Goal: Information Seeking & Learning: Learn about a topic

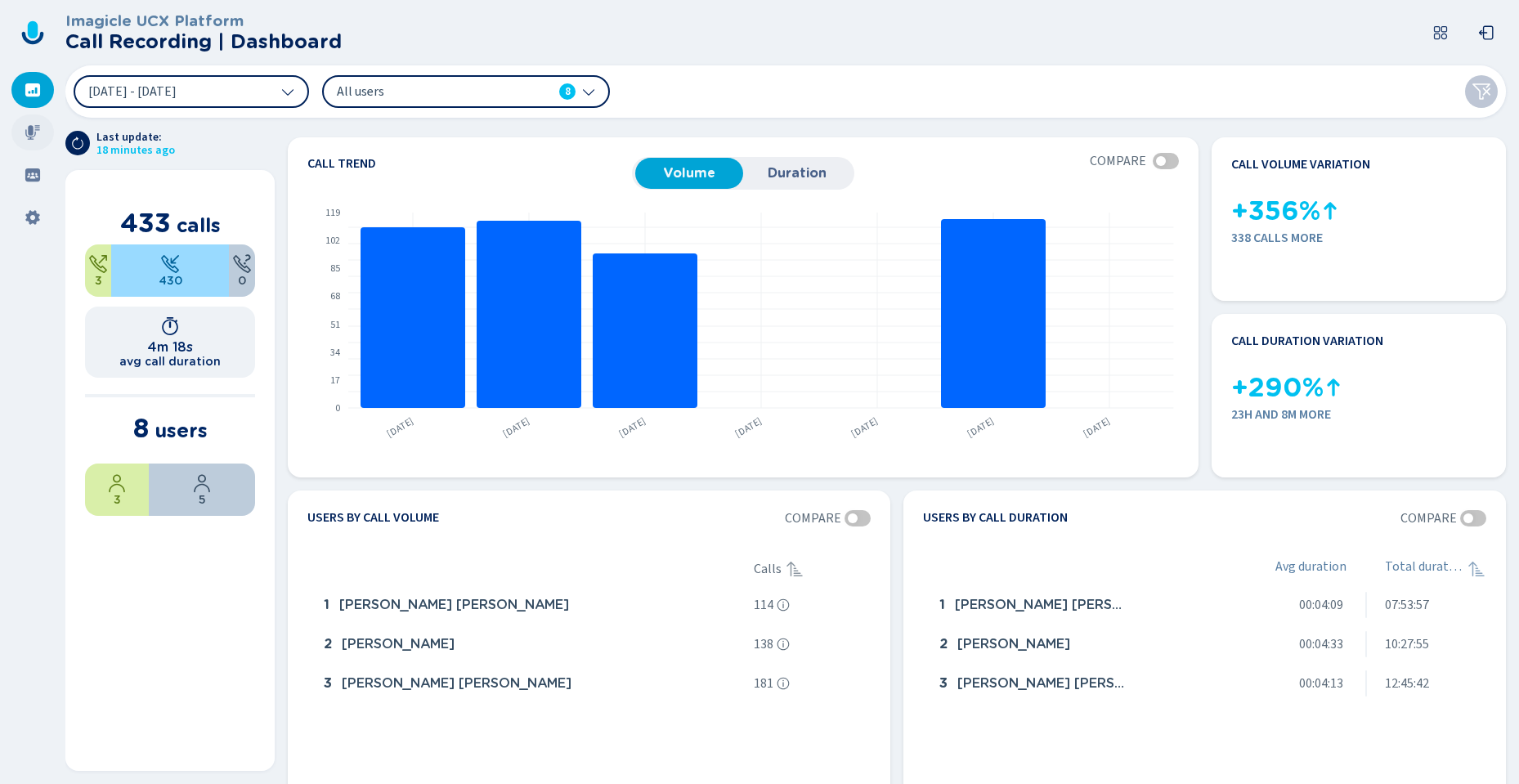
click at [34, 123] on div at bounding box center [32, 132] width 43 height 36
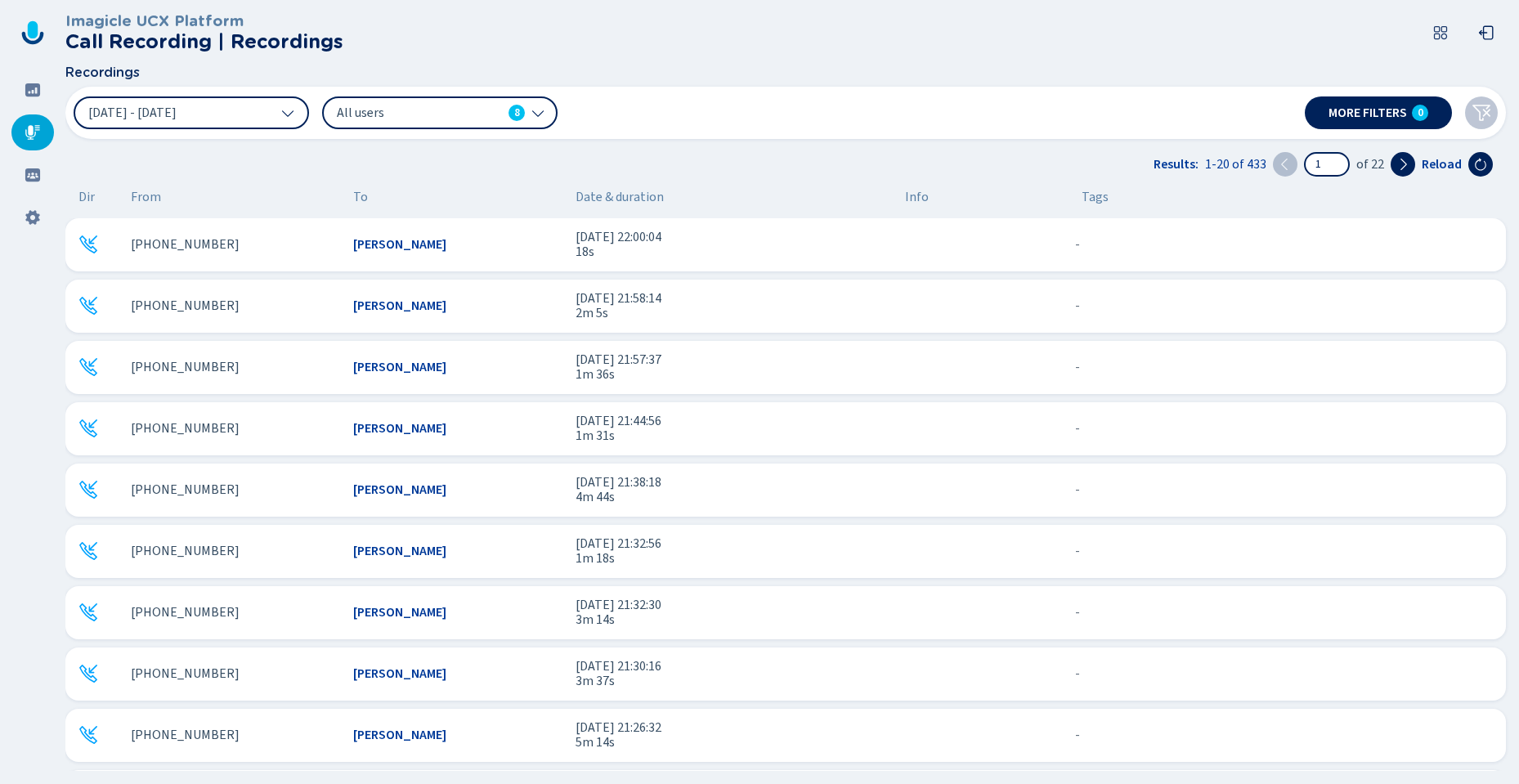
click at [311, 243] on div "[PHONE_NUMBER]" at bounding box center [236, 243] width 209 height 14
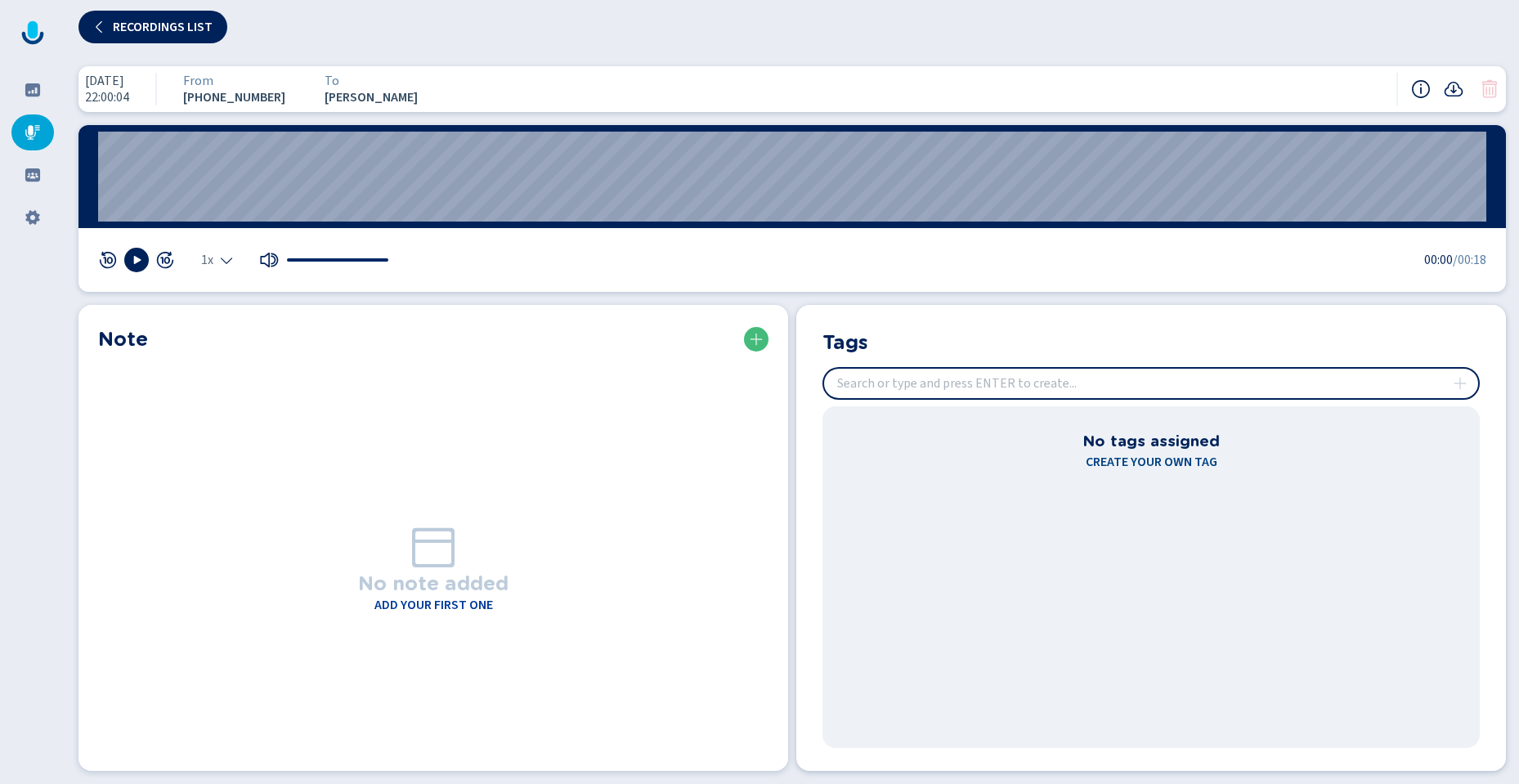
click at [1421, 92] on icon at bounding box center [1420, 89] width 18 height 18
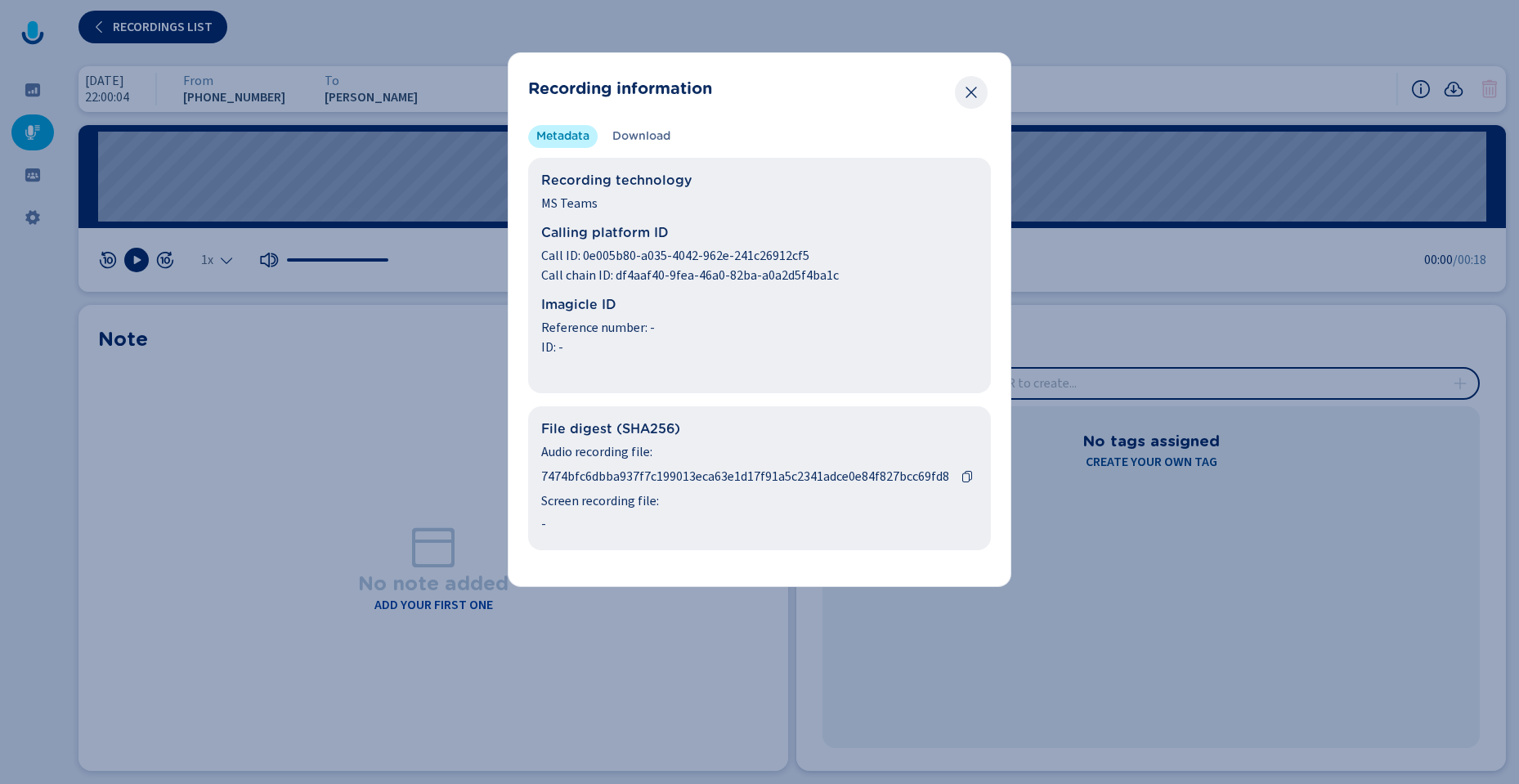
click at [977, 89] on icon "Close" at bounding box center [971, 92] width 16 height 16
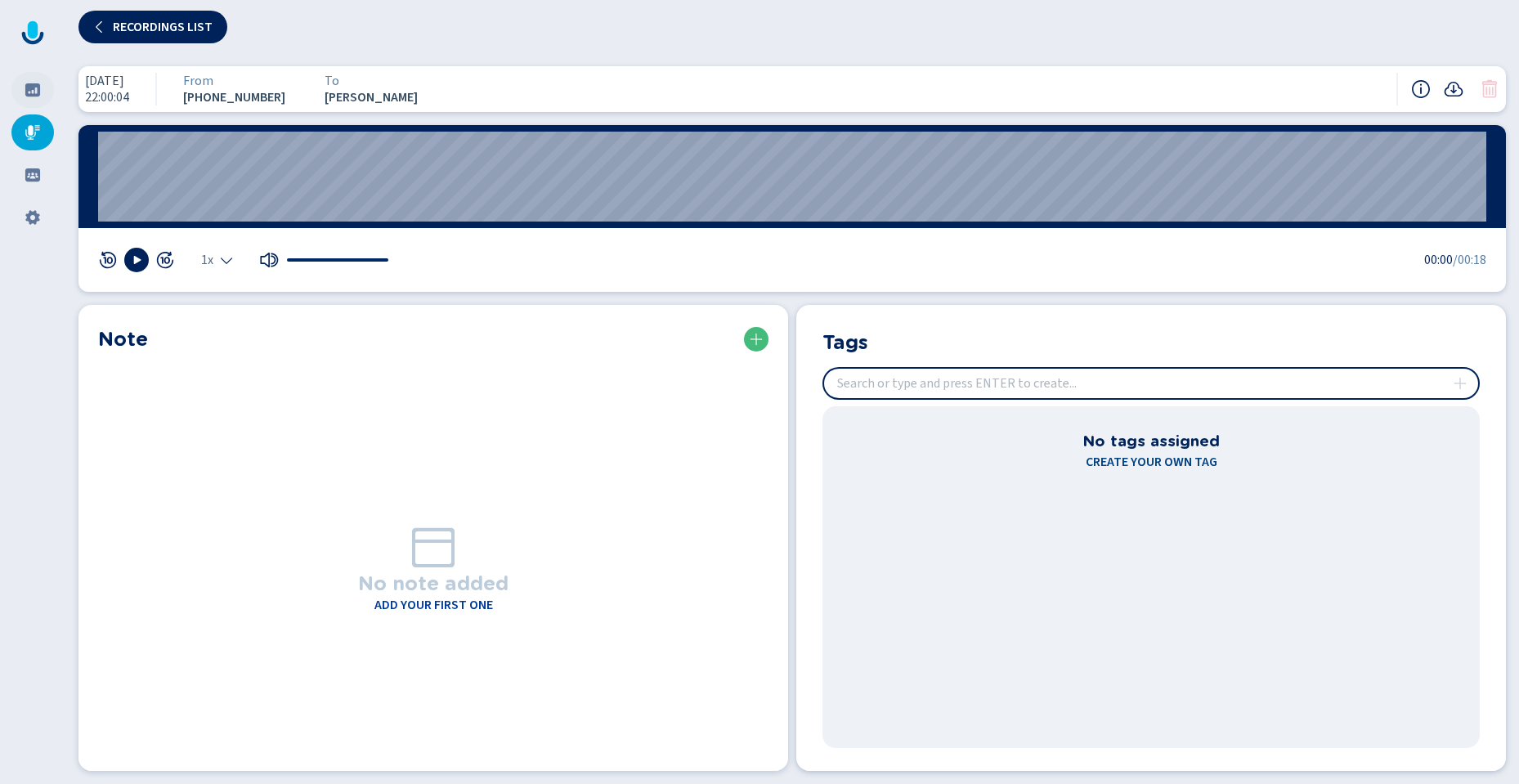
click at [33, 80] on div at bounding box center [32, 90] width 43 height 36
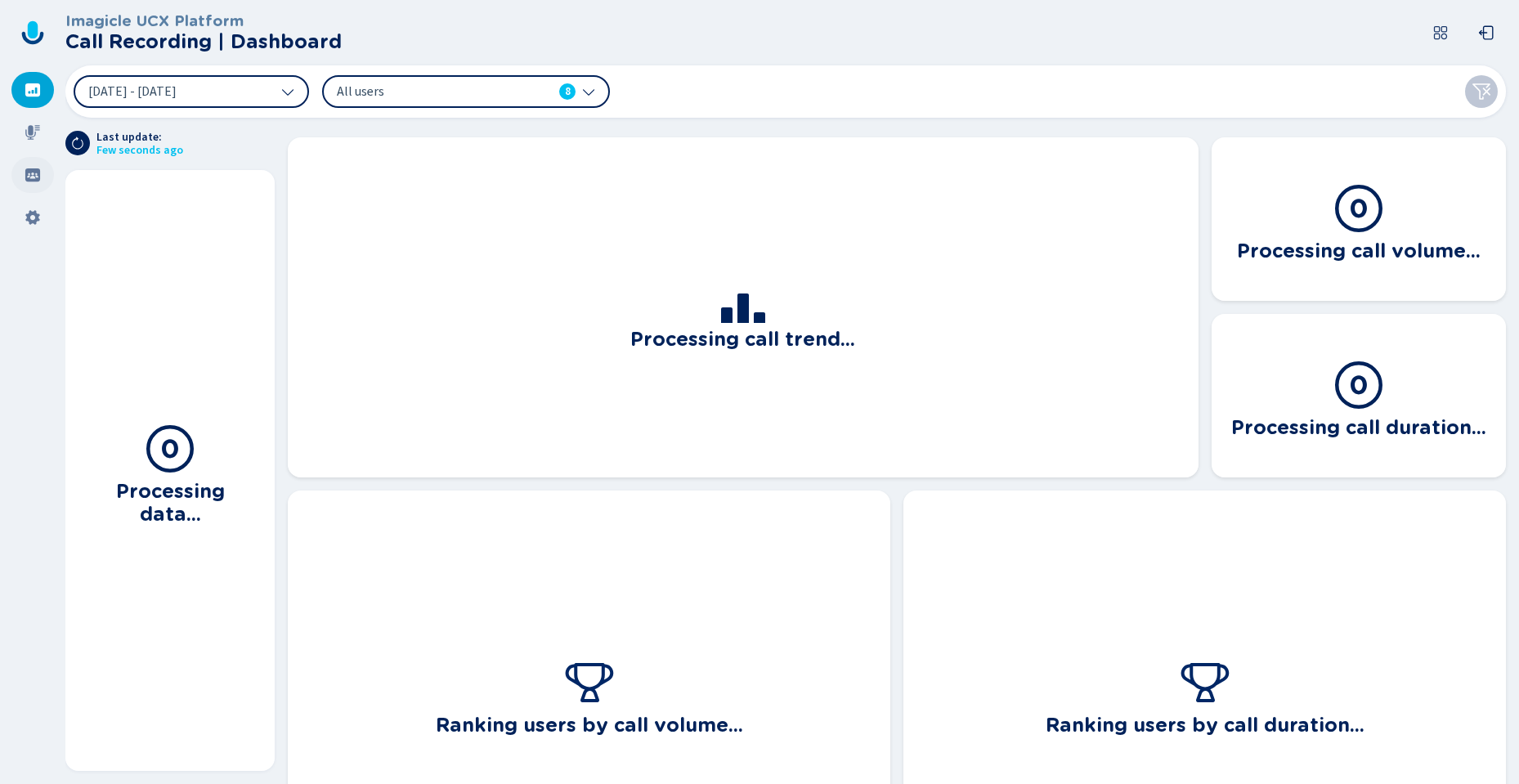
click at [30, 179] on icon at bounding box center [32, 175] width 14 height 13
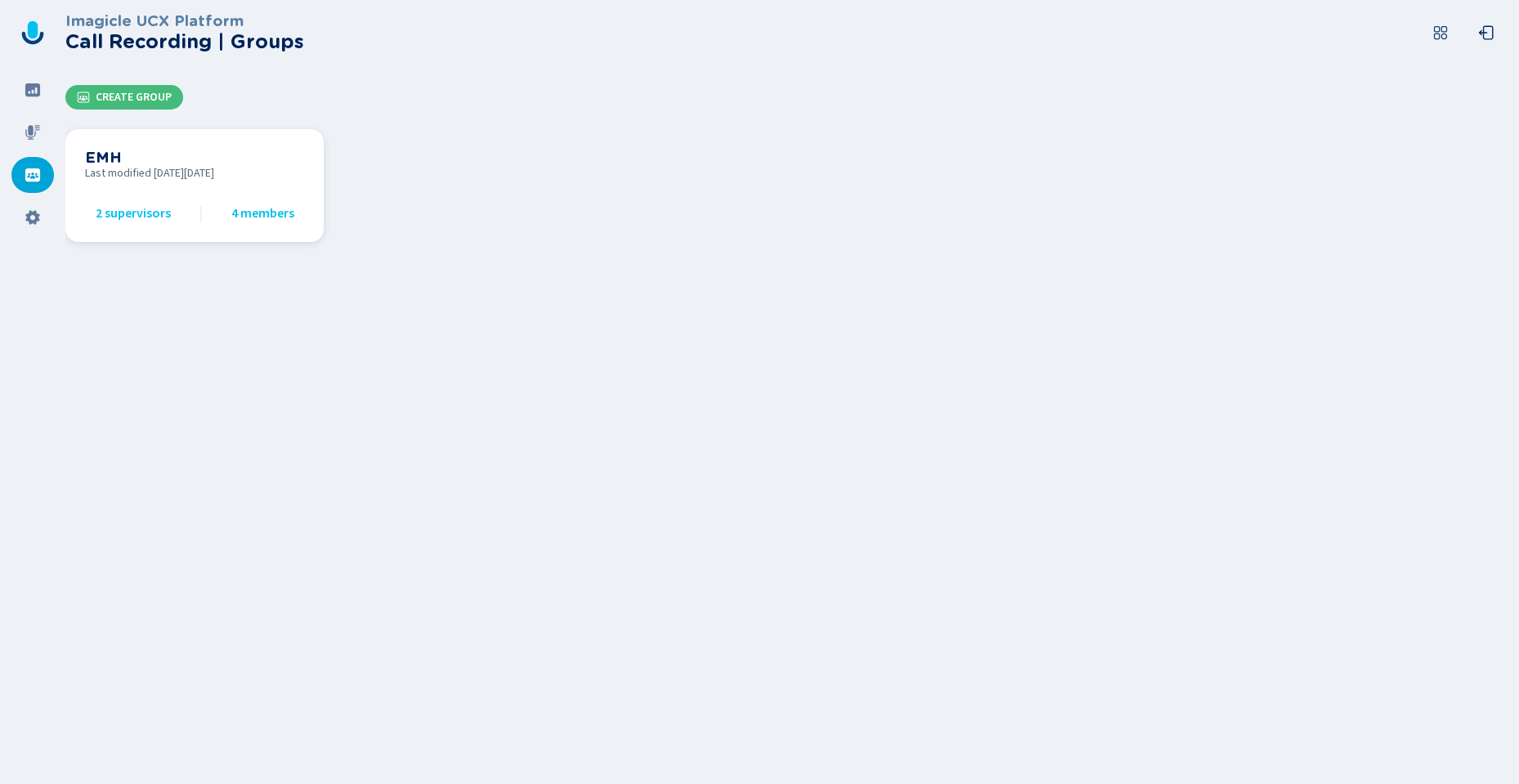
click at [121, 216] on span "2 supervisors" at bounding box center [133, 213] width 75 height 14
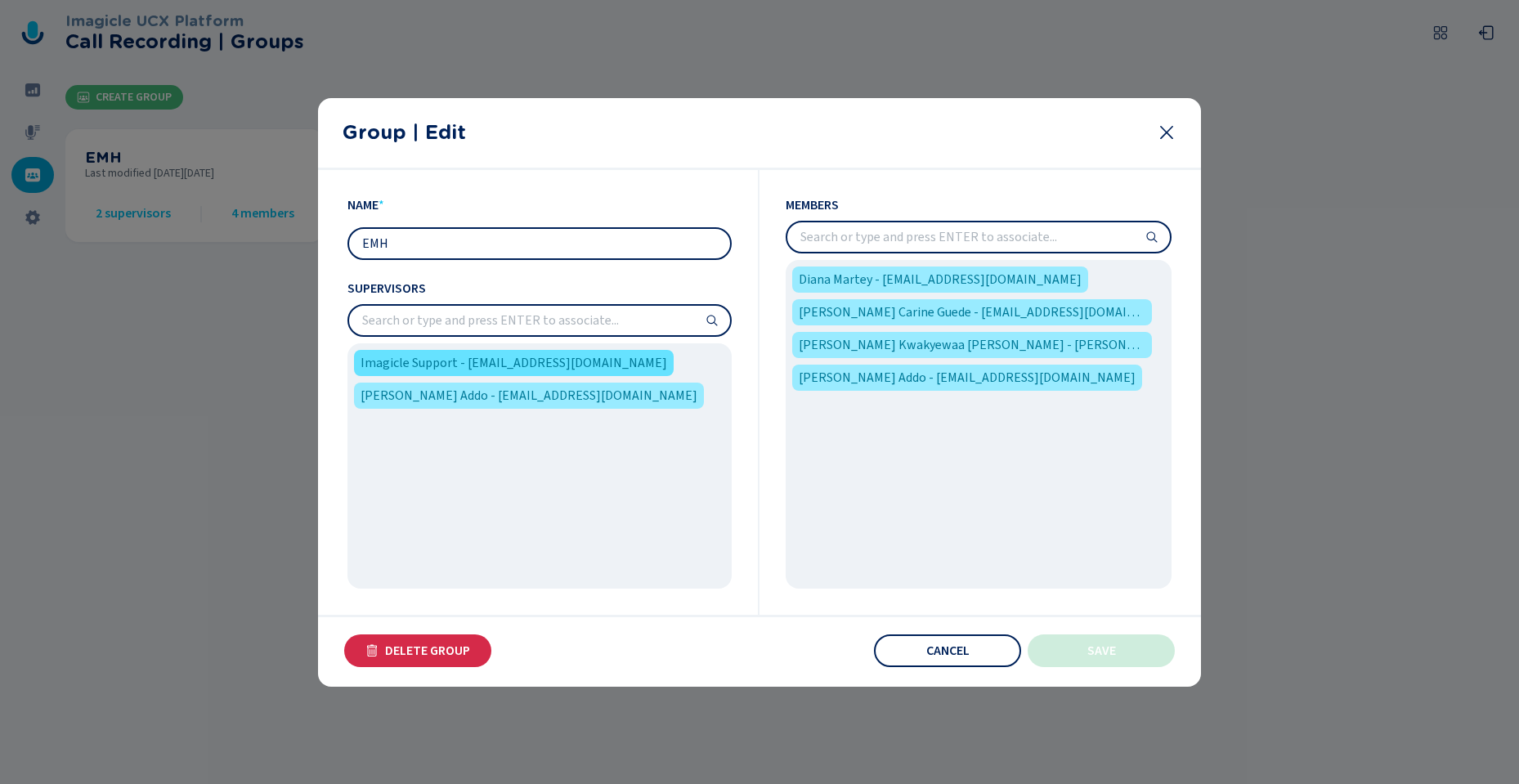
click at [546, 358] on span "Imagicle Support - [EMAIL_ADDRESS][DOMAIN_NAME]" at bounding box center [513, 363] width 307 height 20
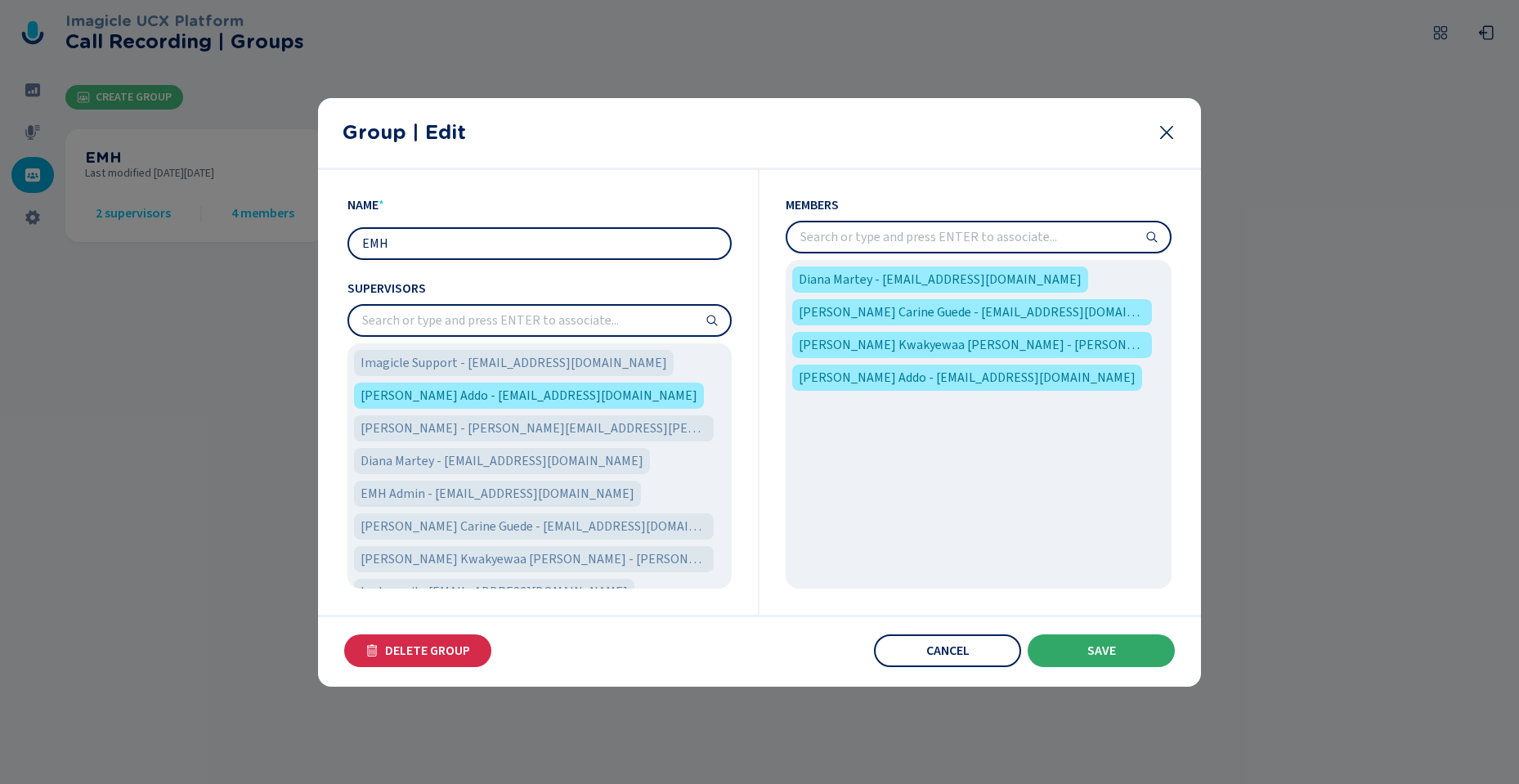
click at [1122, 660] on button "Save" at bounding box center [1101, 650] width 147 height 32
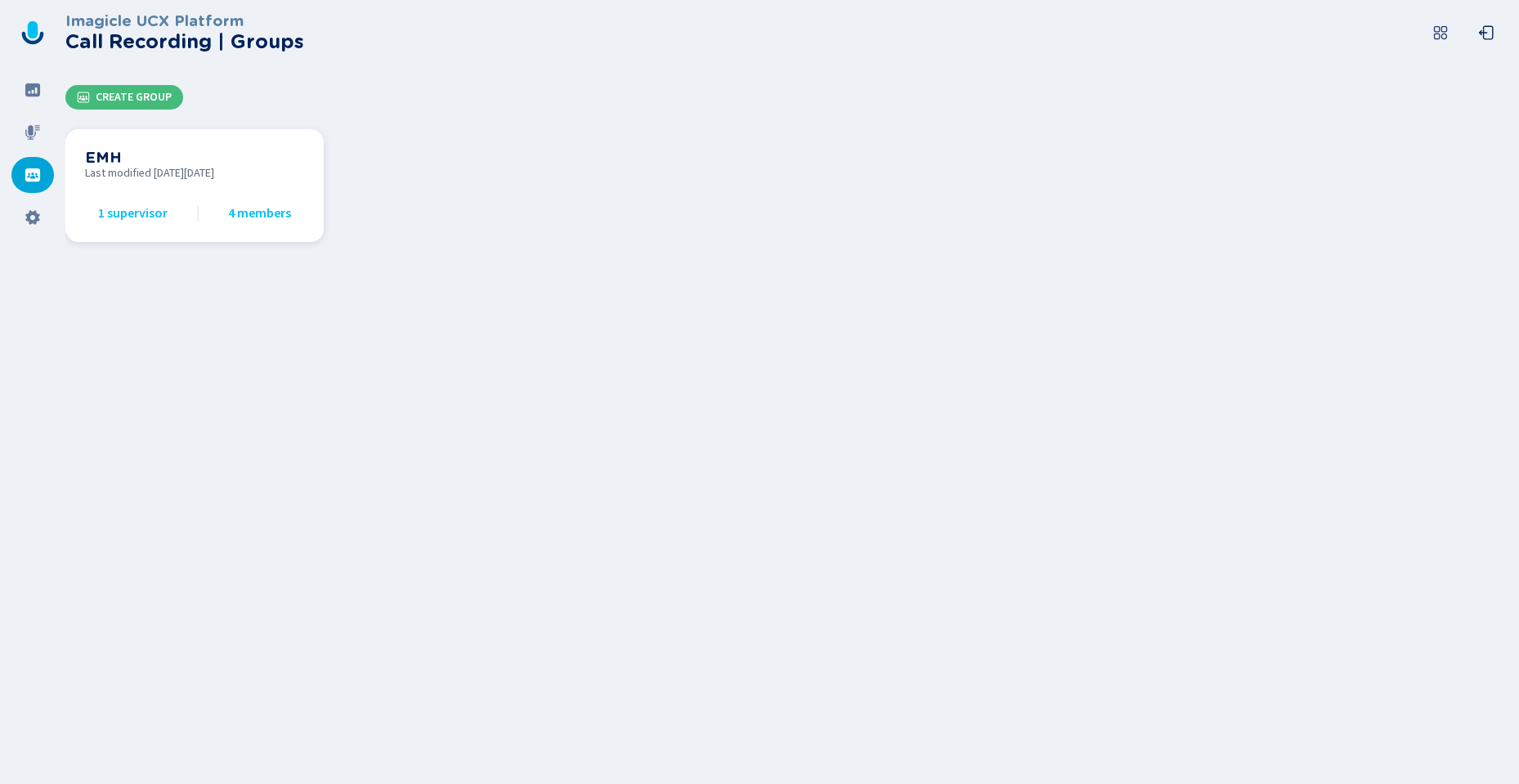
click at [153, 170] on span "Last modified [DATE][DATE]" at bounding box center [194, 173] width 219 height 13
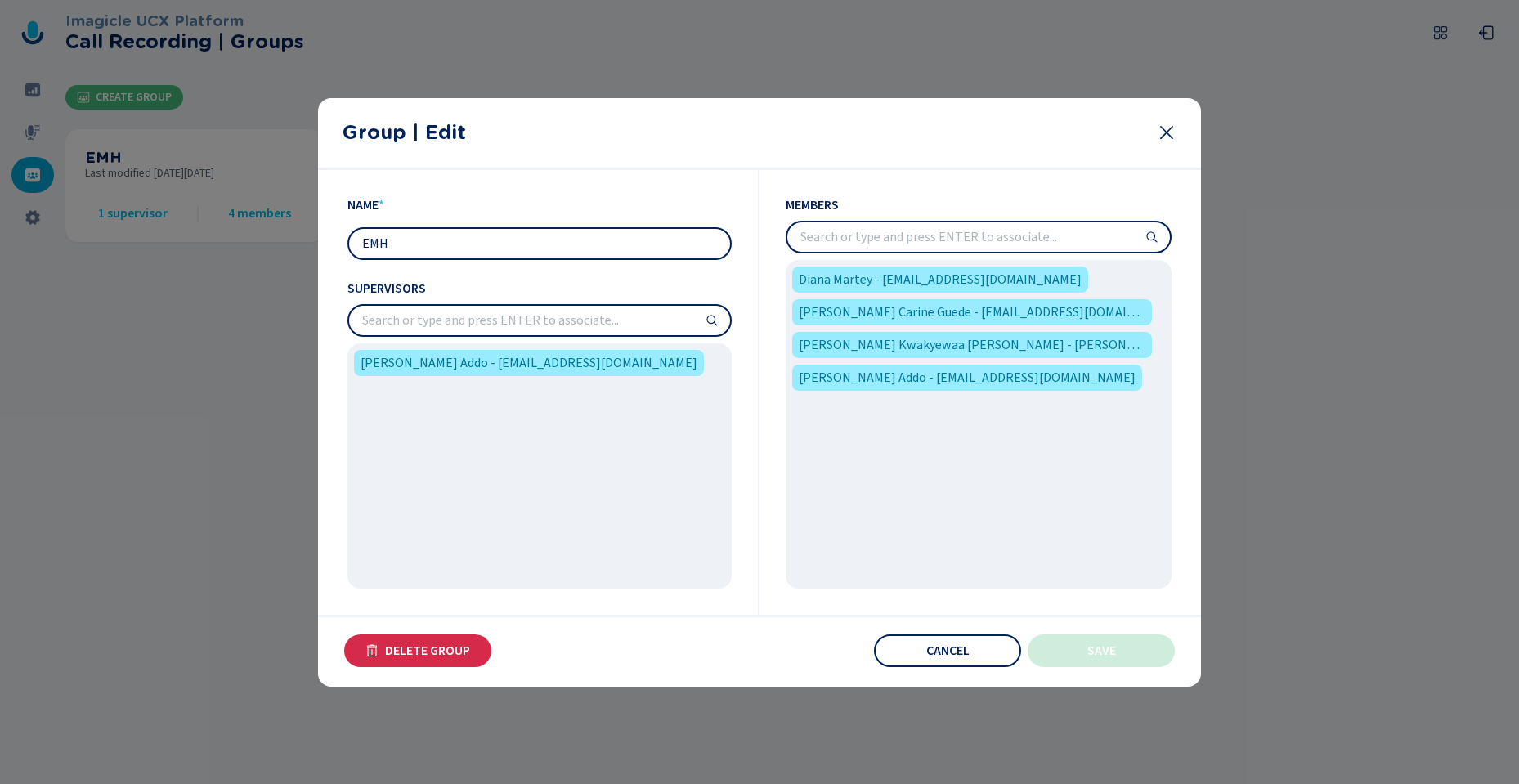
click at [953, 467] on div "Diana Martey - [EMAIL_ADDRESS][DOMAIN_NAME] [PERSON_NAME] Carine Guede - [EMAIL…" at bounding box center [978, 424] width 386 height 329
click at [426, 454] on div "[PERSON_NAME] Addo - [EMAIL_ADDRESS][DOMAIN_NAME]" at bounding box center [539, 465] width 384 height 244
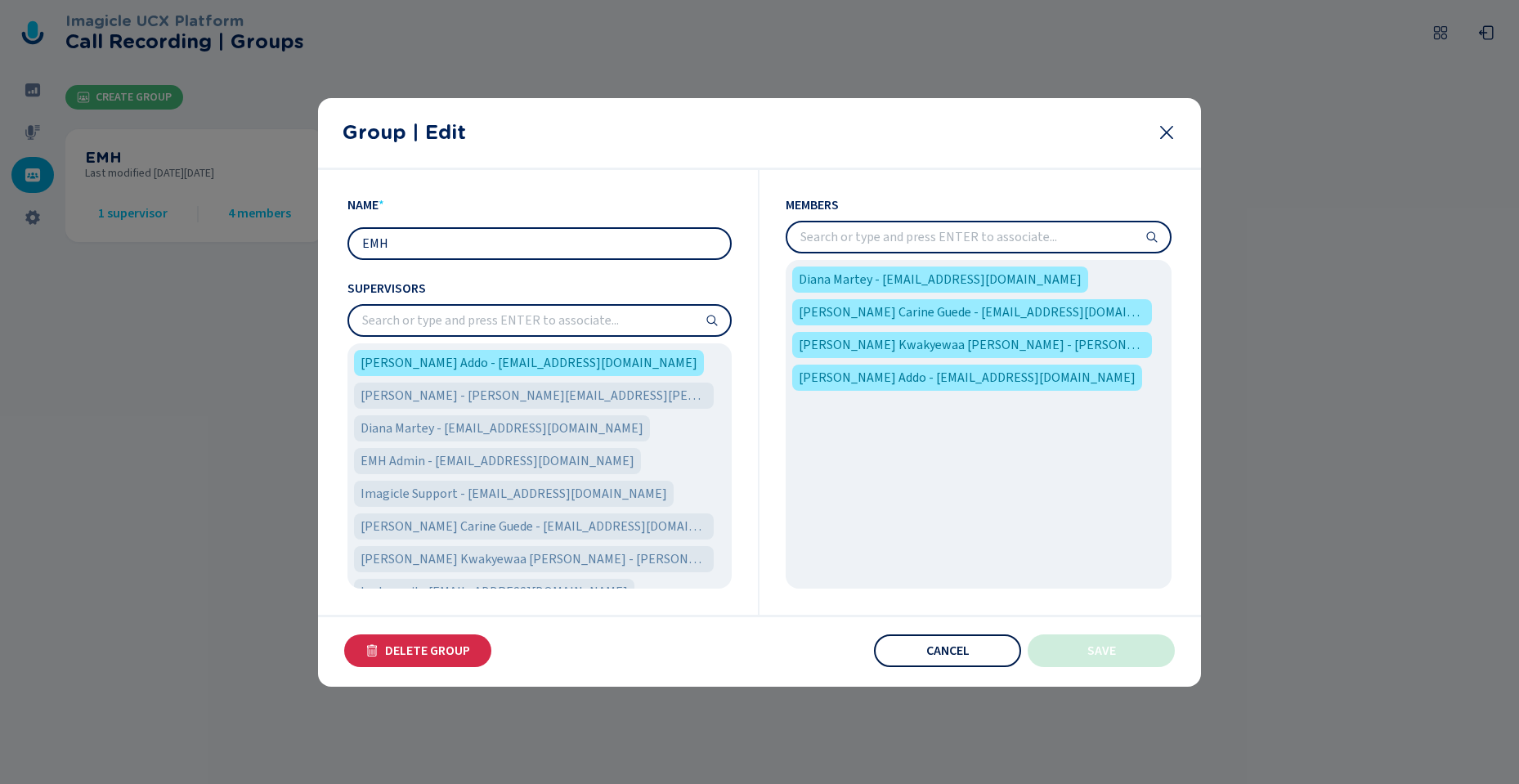
click at [974, 652] on button "Cancel" at bounding box center [948, 650] width 147 height 32
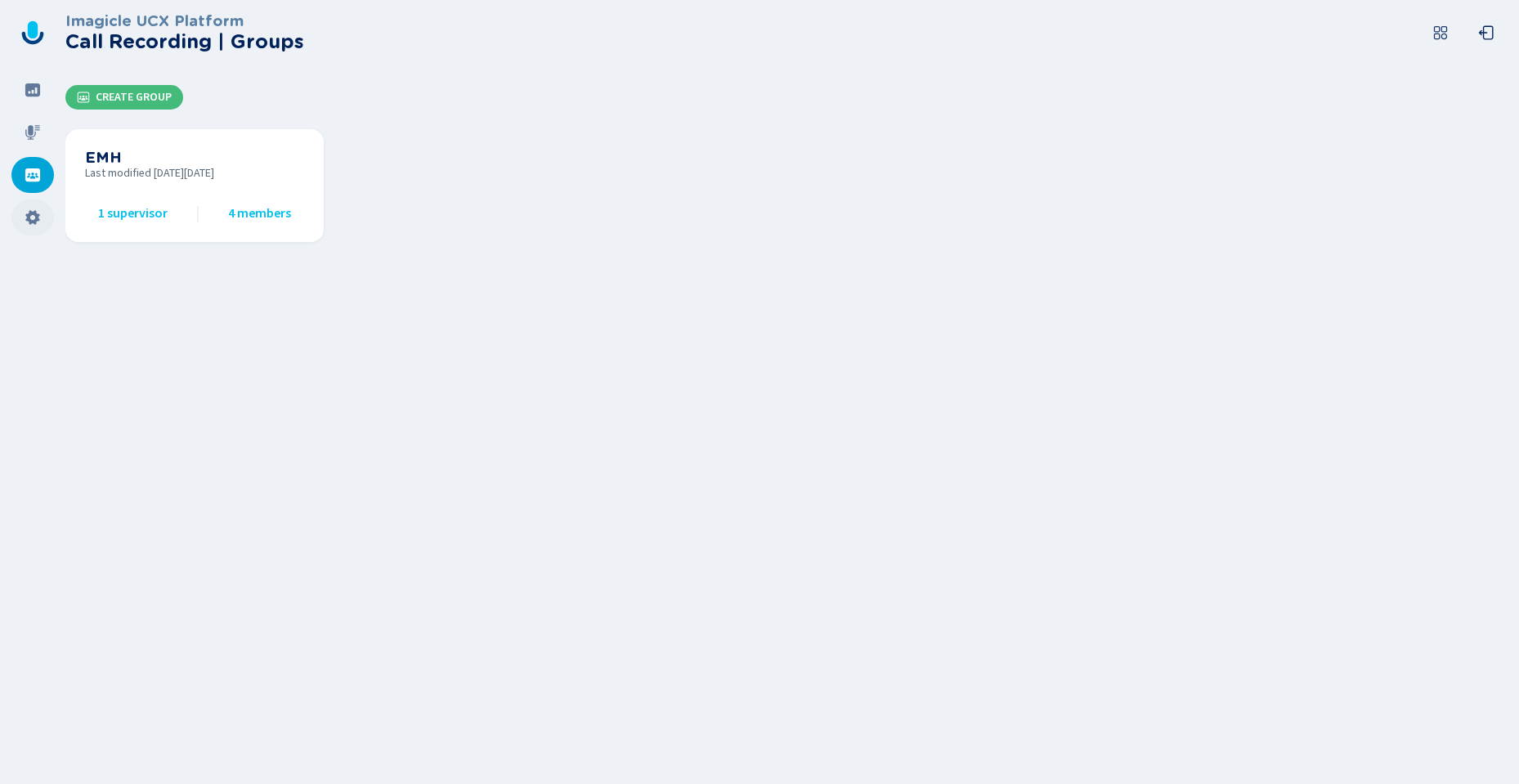
click at [35, 227] on div at bounding box center [32, 217] width 43 height 36
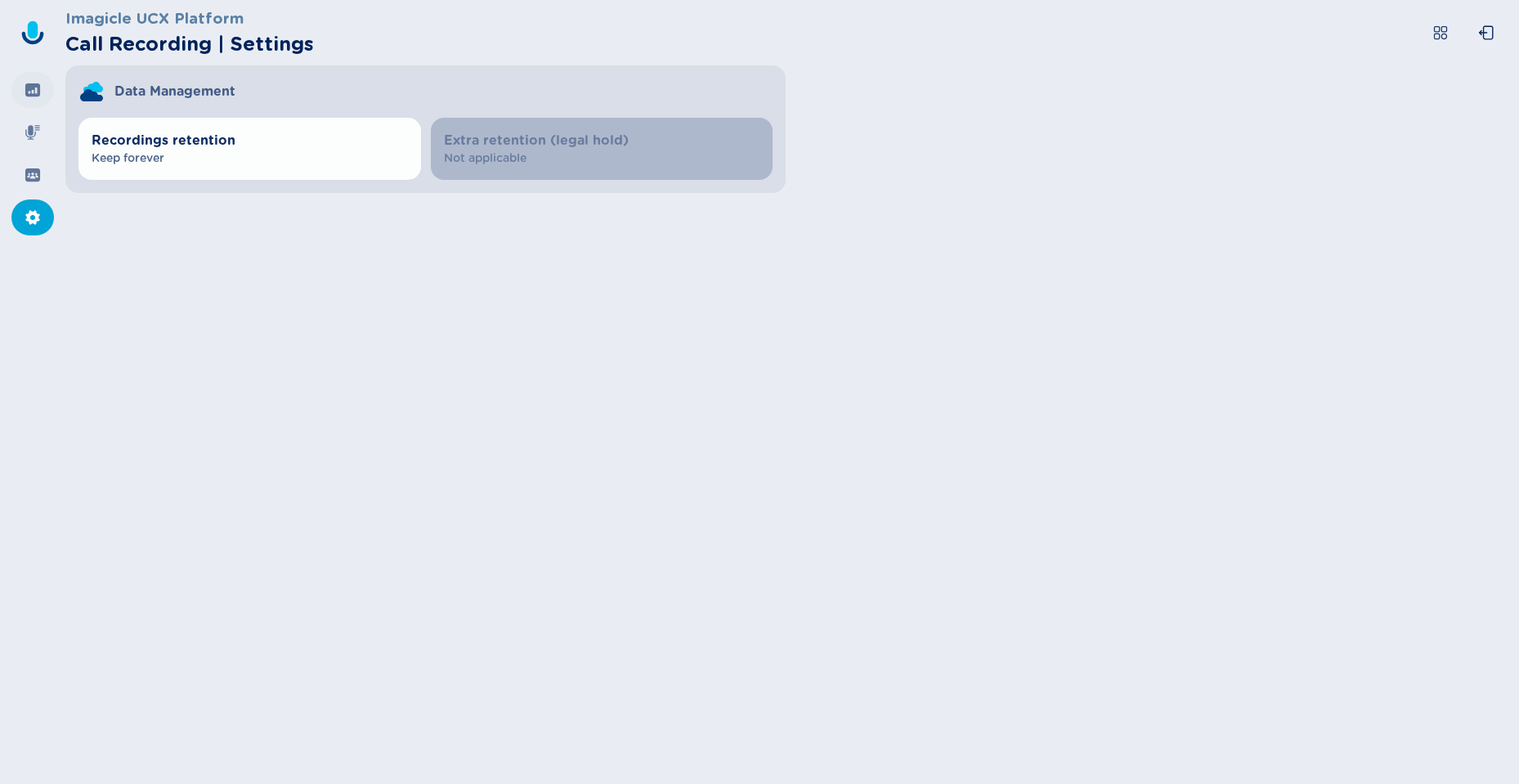
click at [32, 92] on icon at bounding box center [32, 89] width 16 height 16
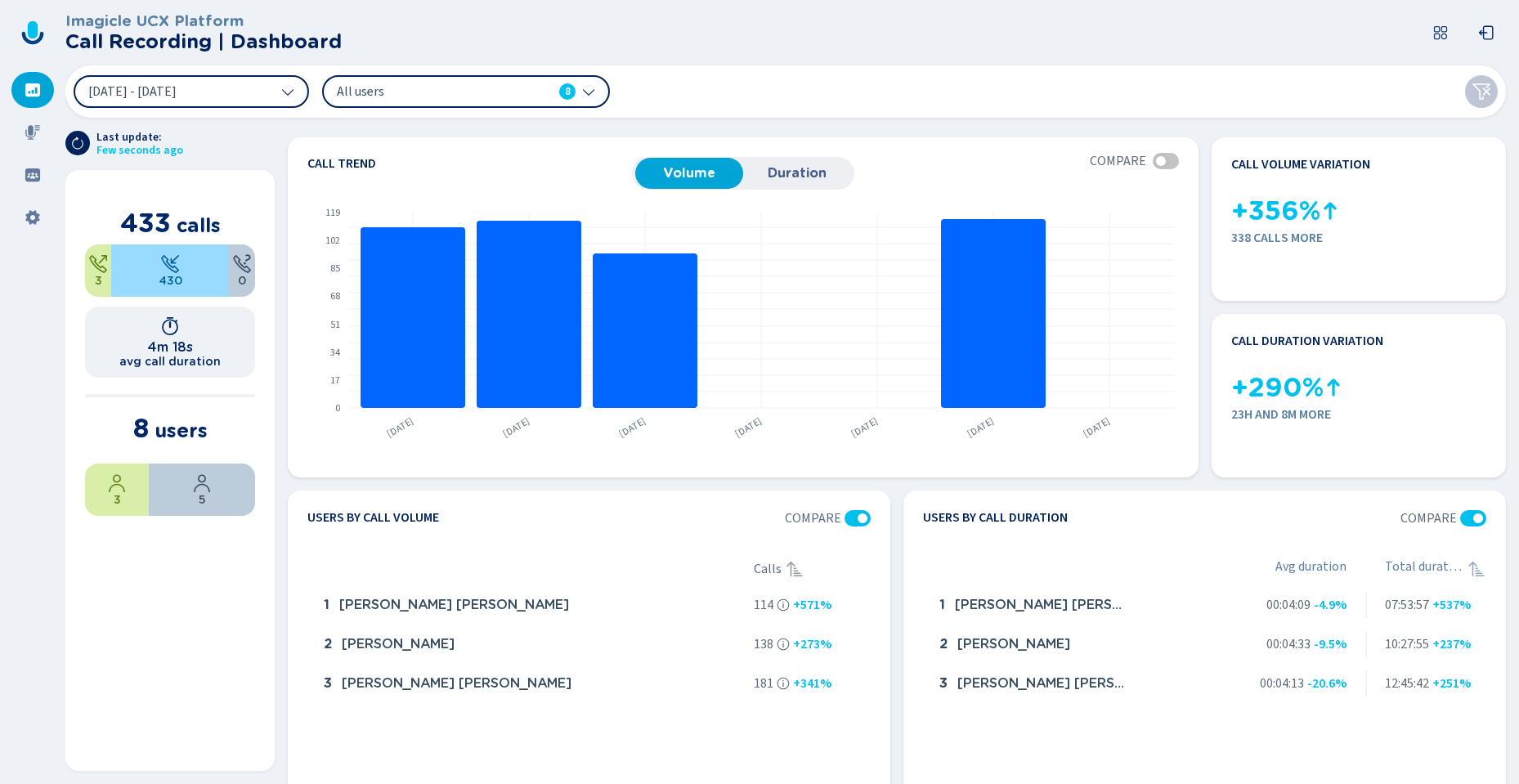
click at [551, 96] on div "All users 8" at bounding box center [456, 91] width 238 height 18
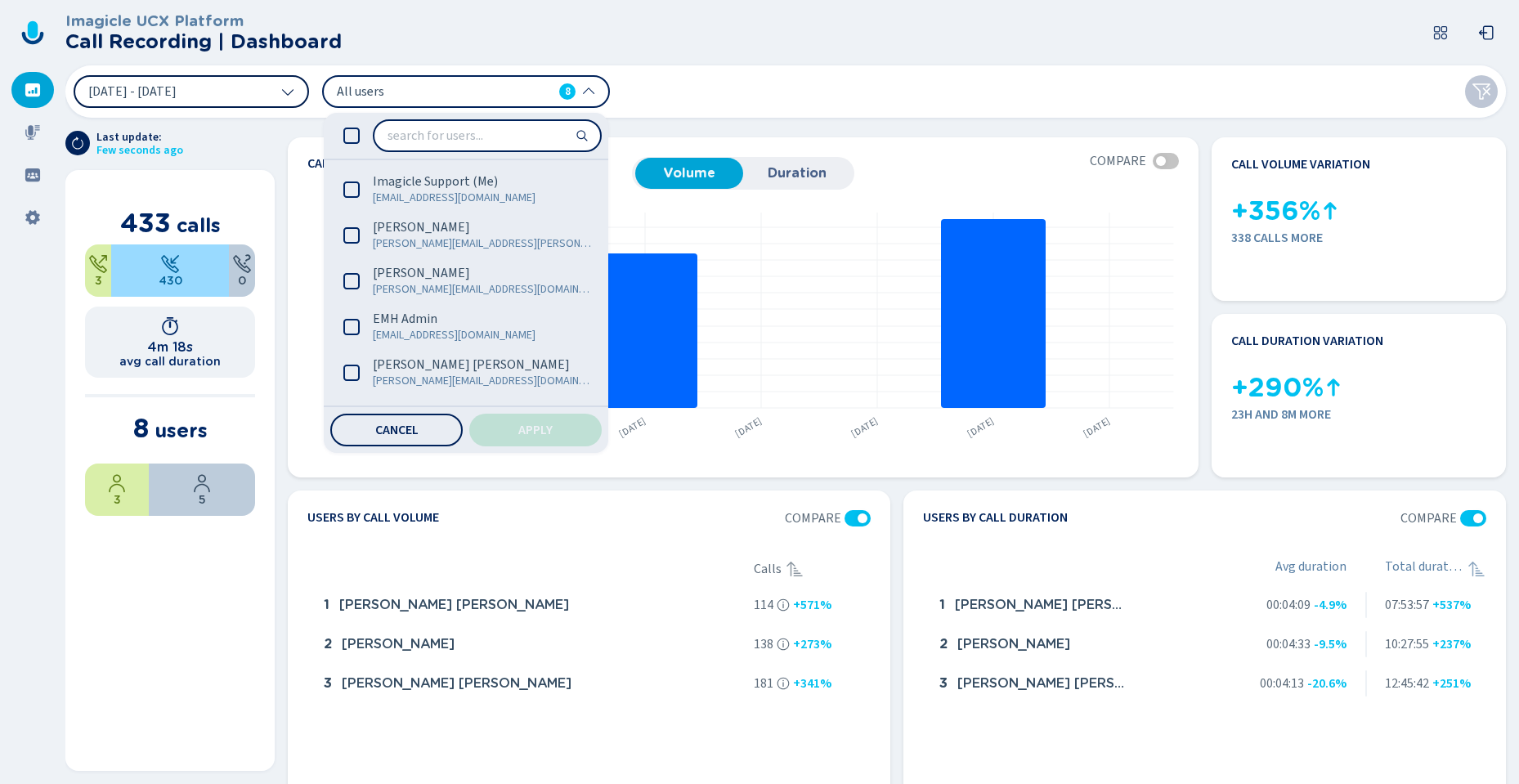
click at [175, 93] on span "[DATE] - [DATE]" at bounding box center [133, 91] width 89 height 13
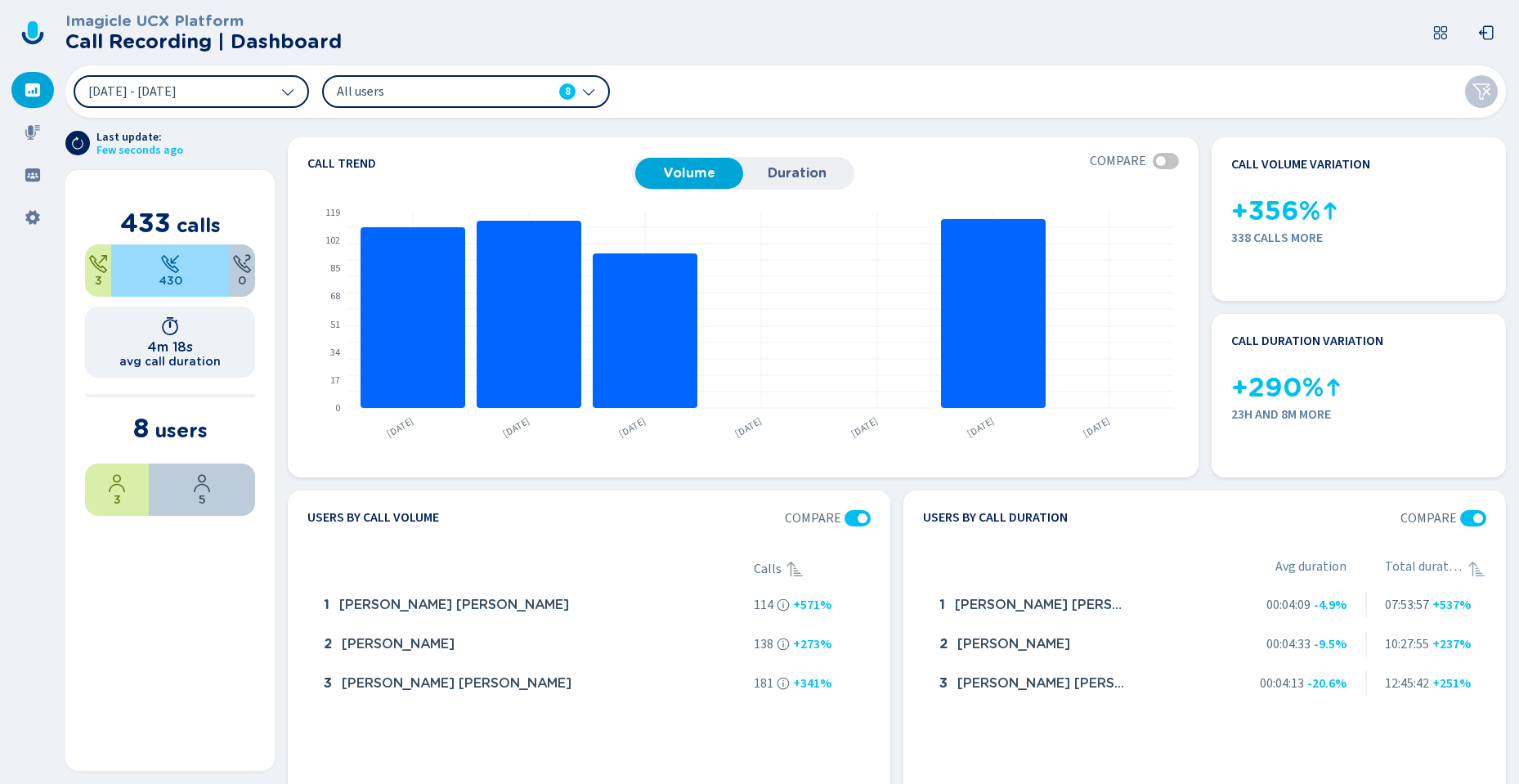
click at [913, 72] on div "[DATE] - [DATE] All users 8" at bounding box center [786, 91] width 1441 height 52
click at [176, 89] on span "[DATE] - [DATE]" at bounding box center [133, 91] width 89 height 13
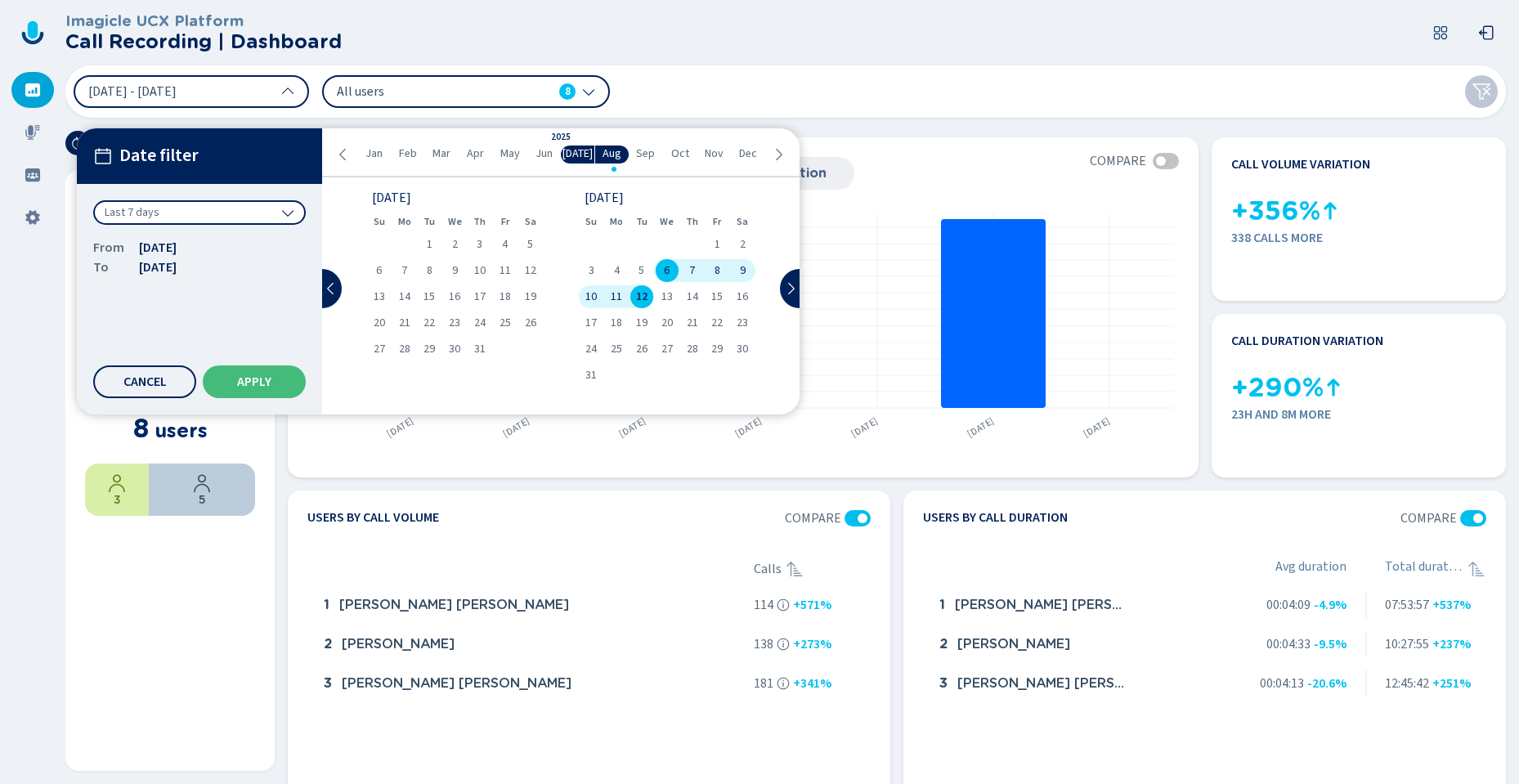
click at [156, 211] on span "Last 7 days" at bounding box center [132, 212] width 54 height 16
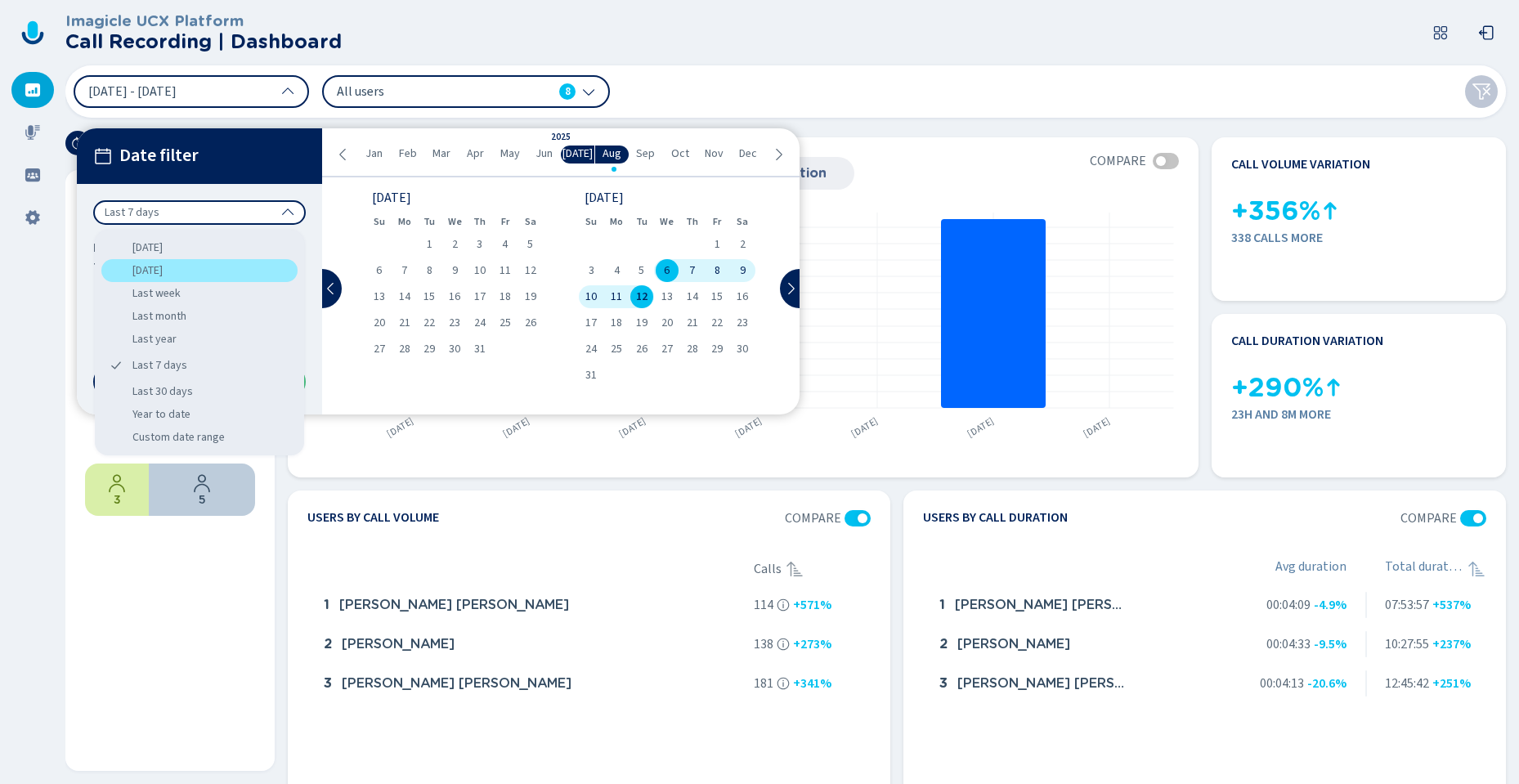
click at [165, 260] on div "[DATE]" at bounding box center [199, 270] width 196 height 23
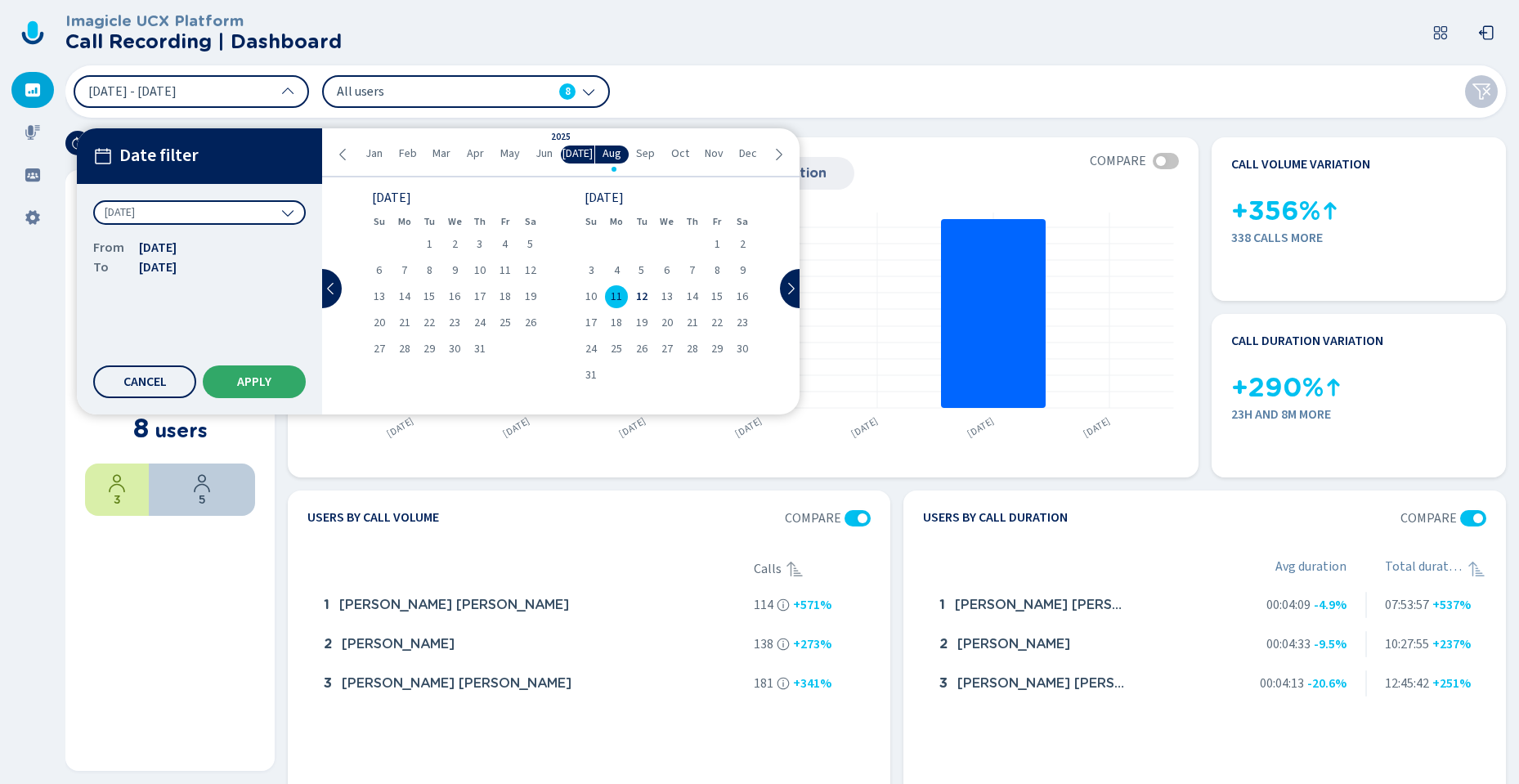
click at [271, 386] on span "Apply" at bounding box center [254, 381] width 34 height 13
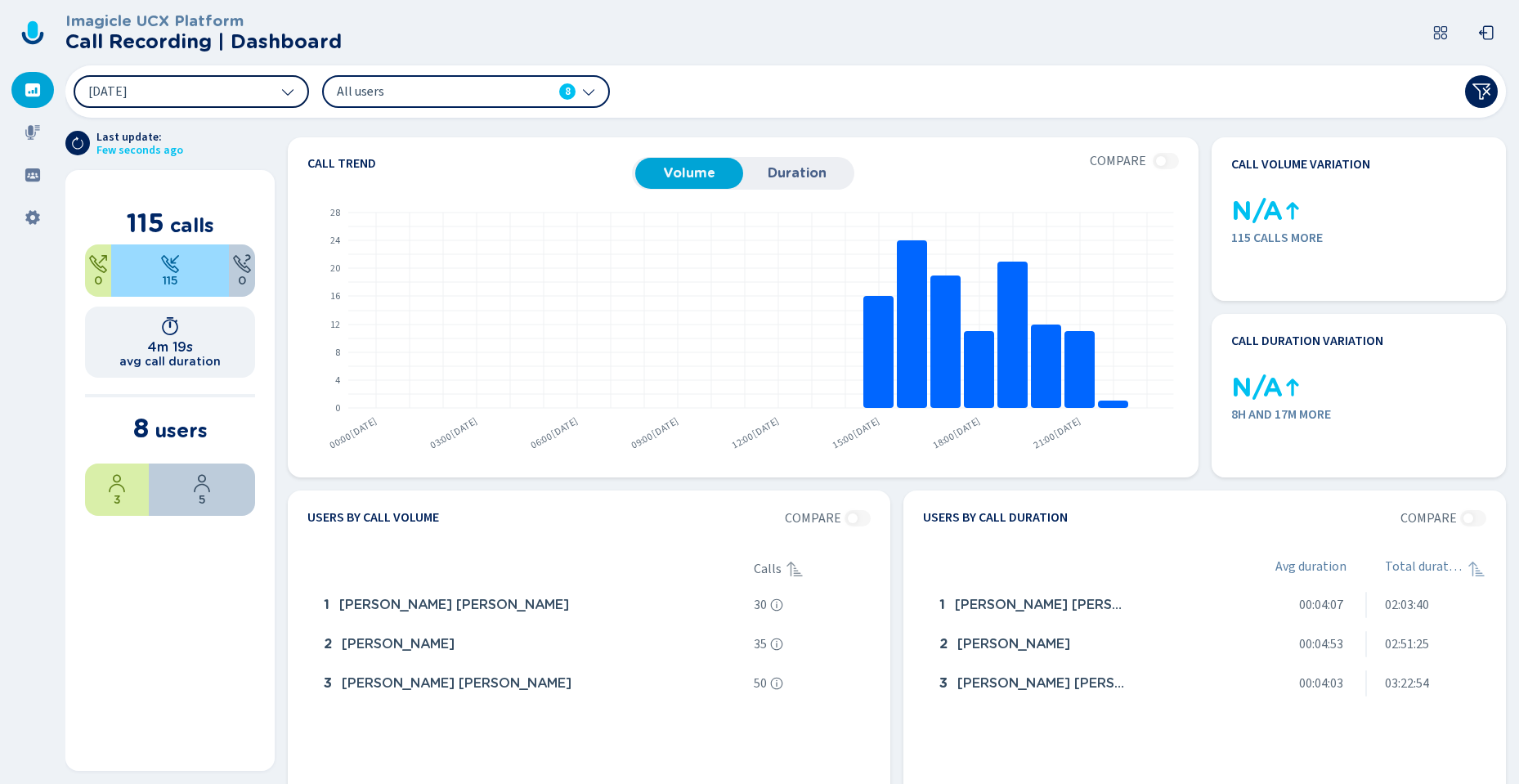
click at [250, 88] on button "[DATE]" at bounding box center [191, 91] width 236 height 32
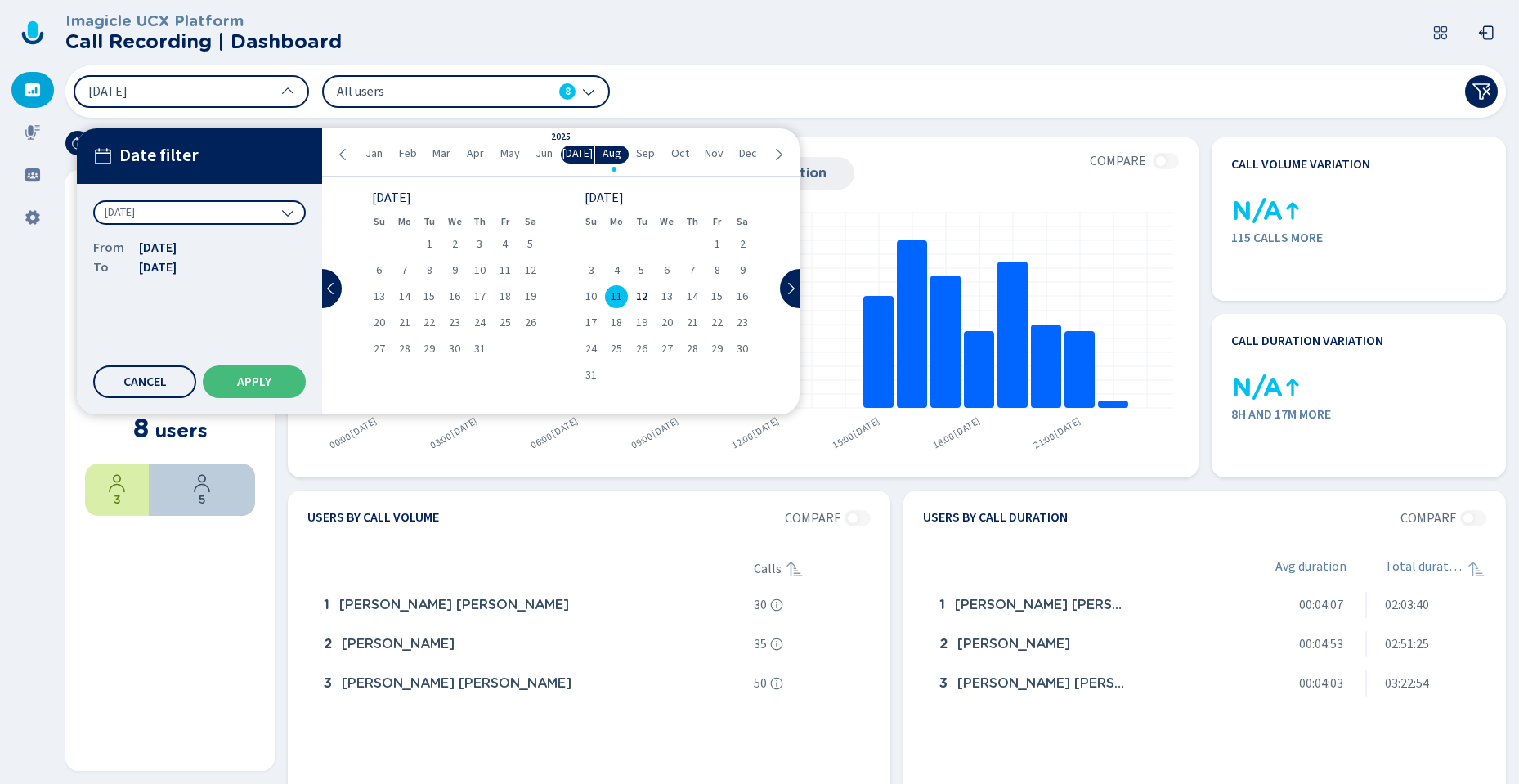
click at [721, 84] on div "[DATE] Date filter [DATE] From [DATE] To [DATE] Cancel Apply [DATE] Feb Mar Apr…" at bounding box center [786, 91] width 1441 height 52
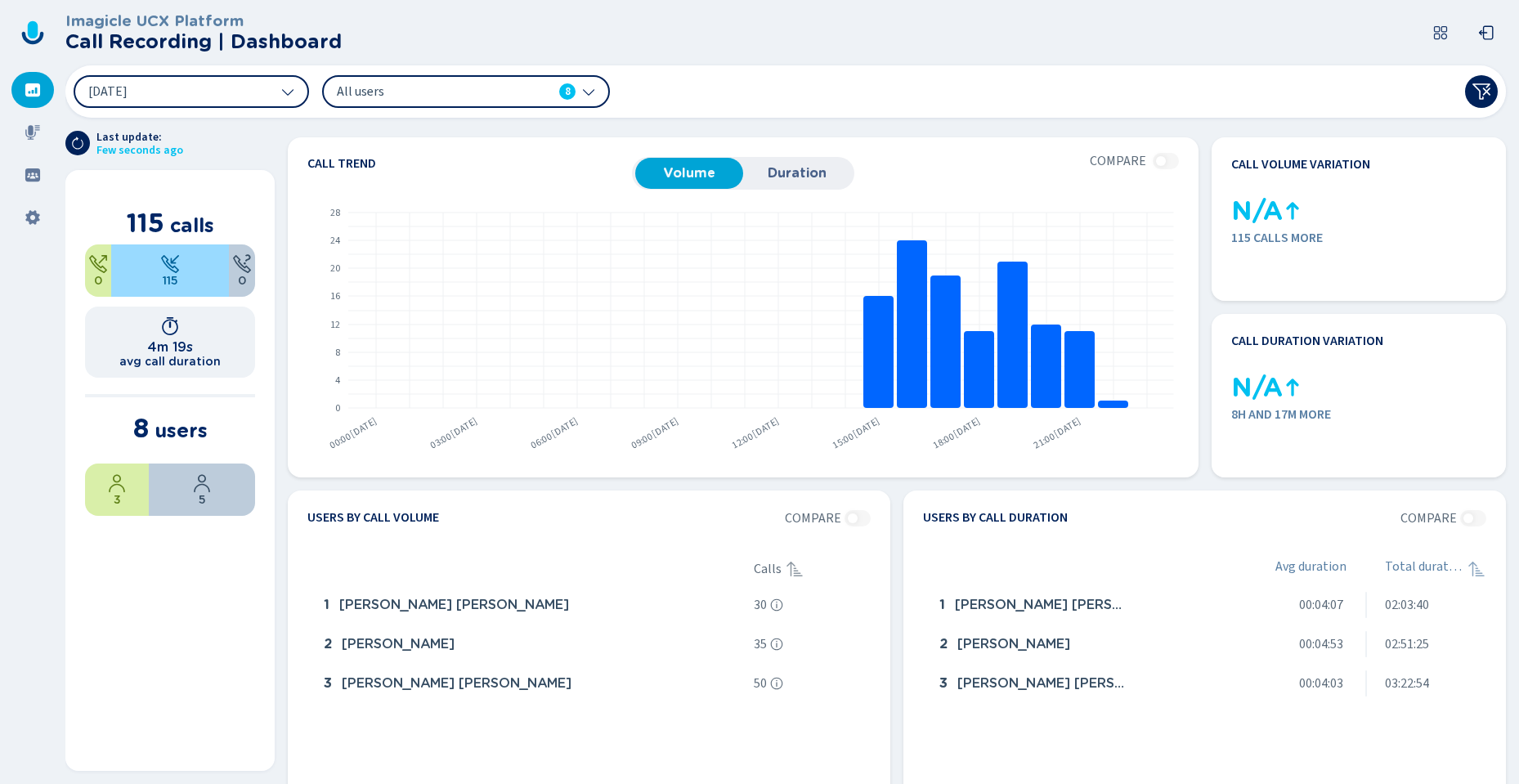
click at [433, 76] on div "All users 8" at bounding box center [466, 91] width 288 height 32
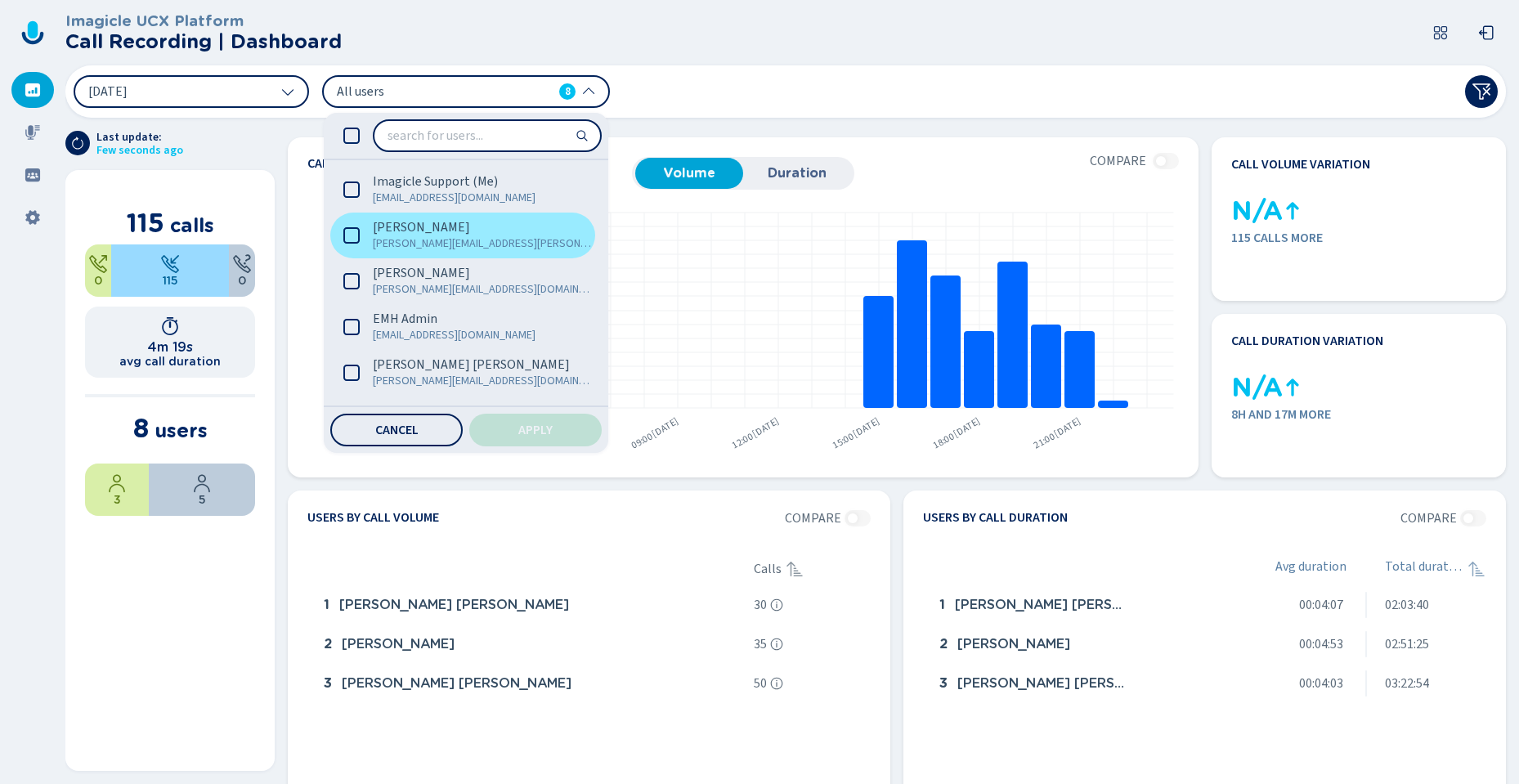
scroll to position [82, 0]
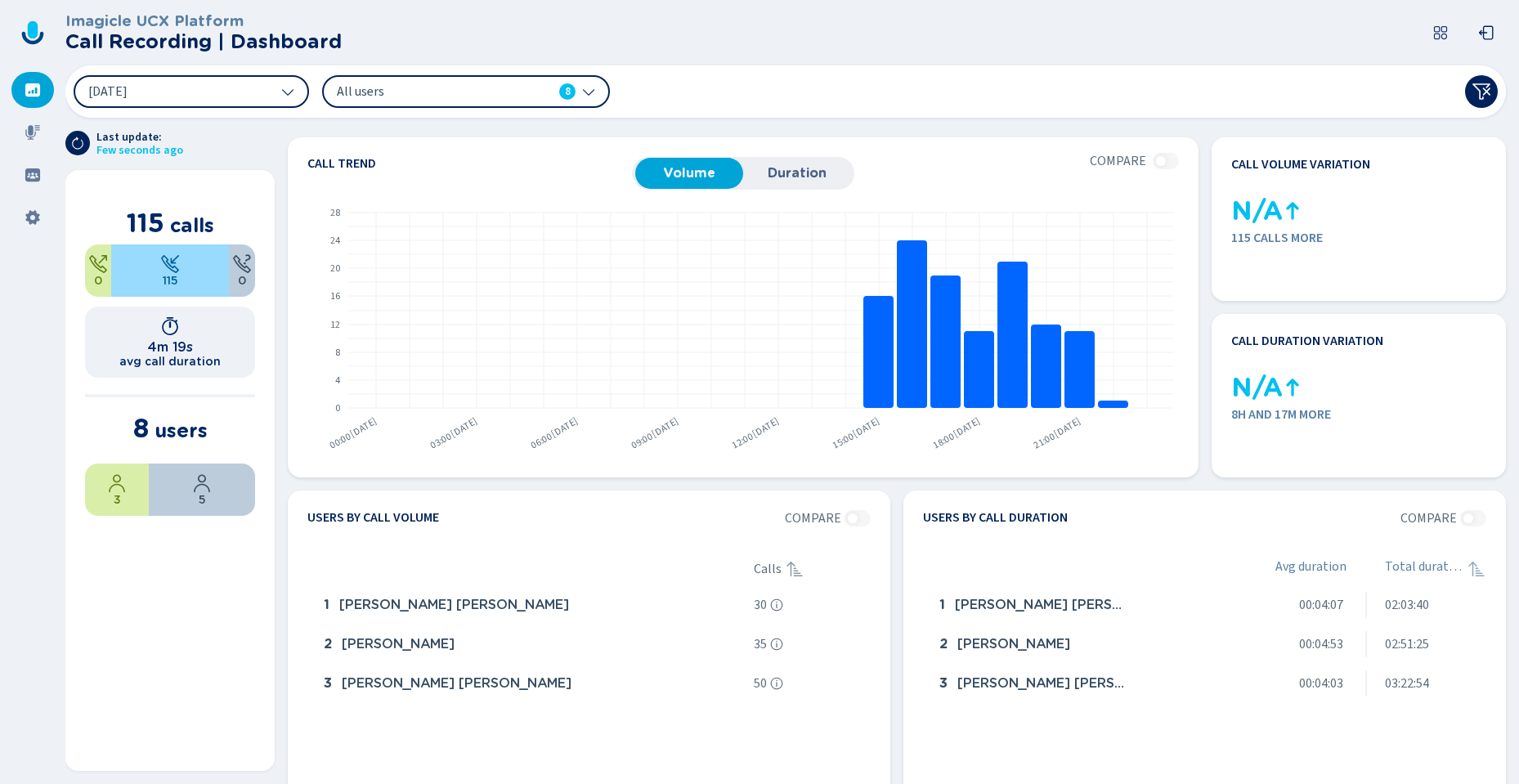
click at [886, 89] on div "[DATE] All users 8" at bounding box center [786, 91] width 1441 height 52
click at [128, 86] on span "[DATE]" at bounding box center [108, 91] width 39 height 13
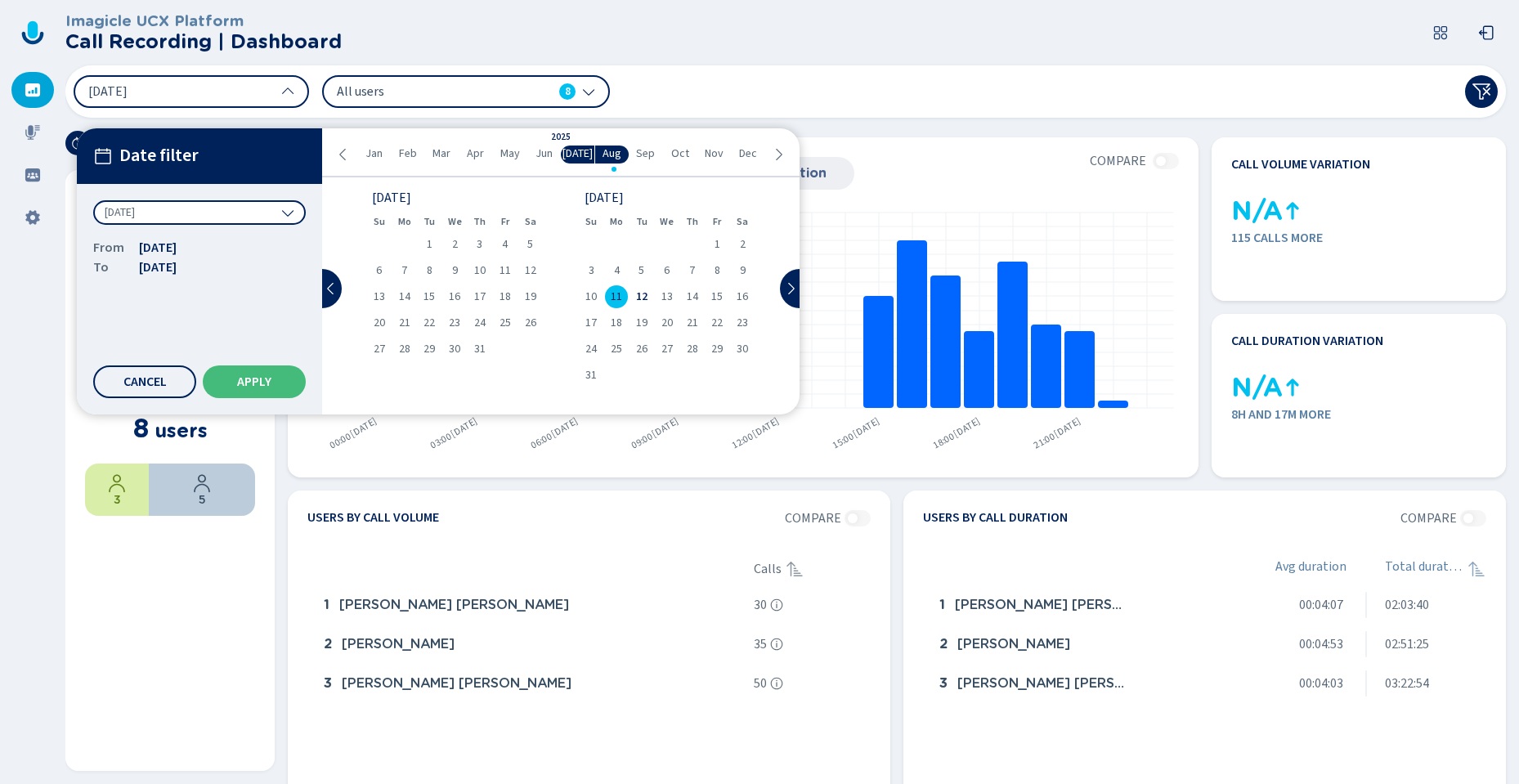
click at [135, 216] on span "[DATE]" at bounding box center [120, 212] width 31 height 16
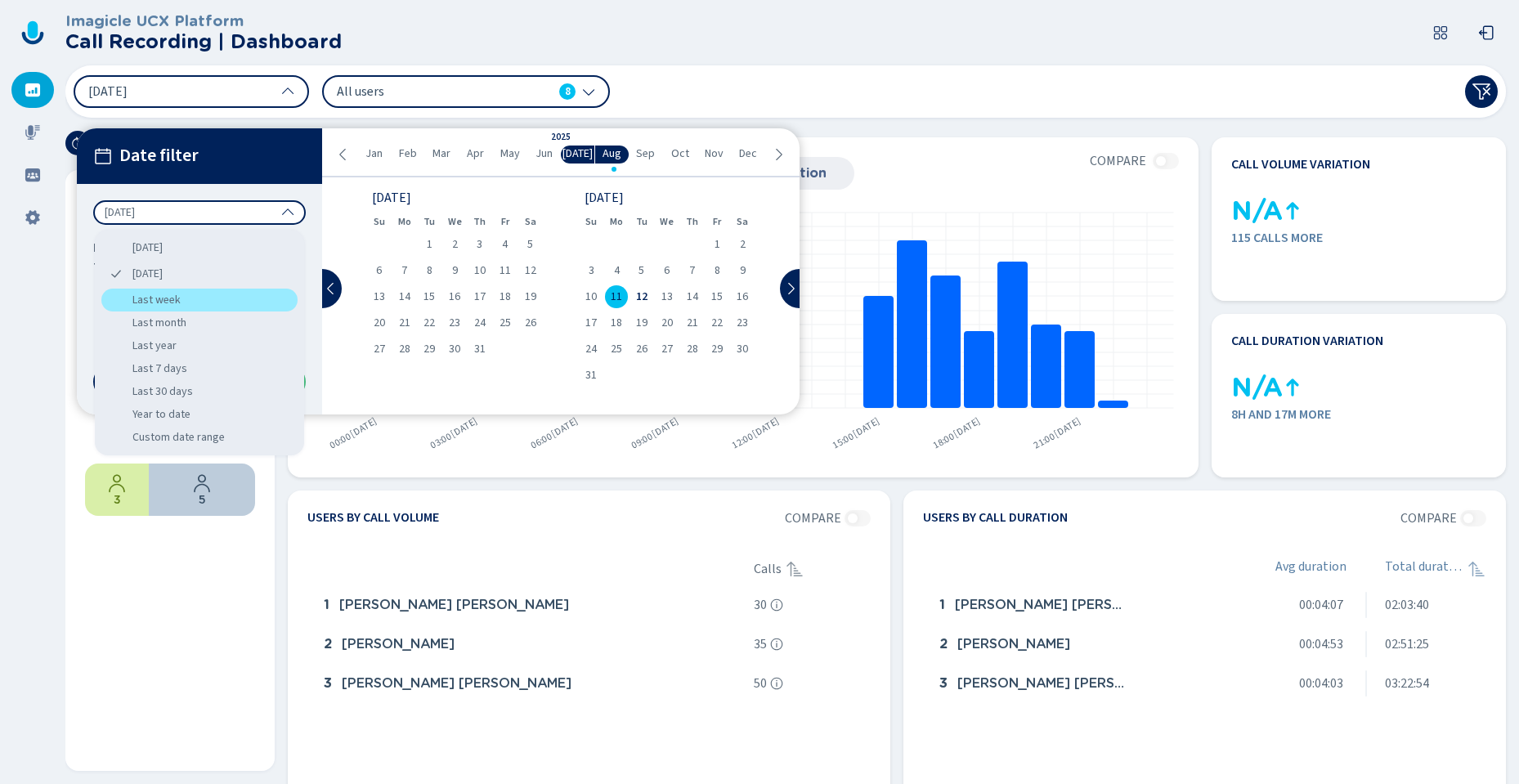
click at [174, 300] on div "Last week" at bounding box center [199, 300] width 196 height 23
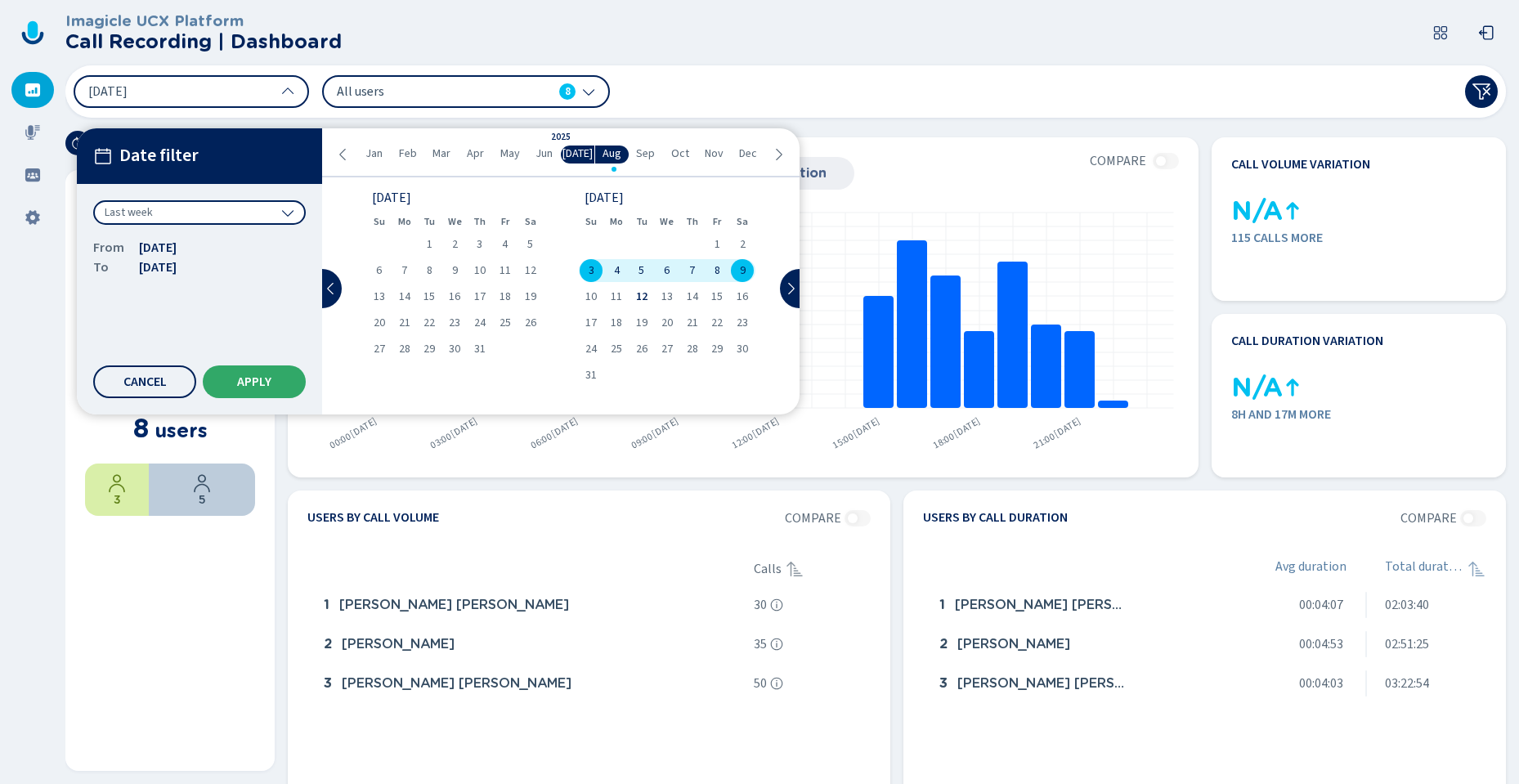
click at [278, 386] on button "Apply" at bounding box center [254, 381] width 103 height 32
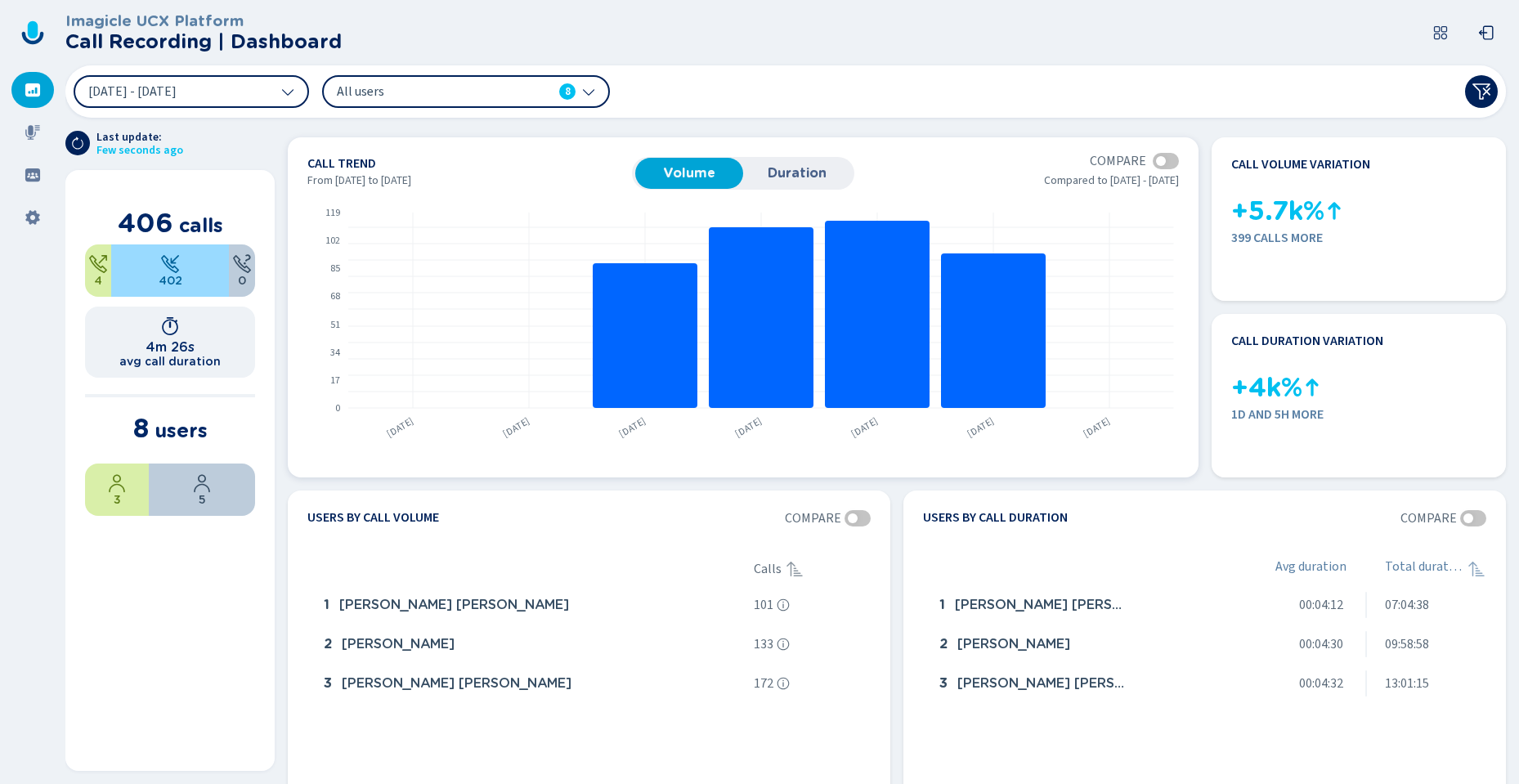
click at [1163, 156] on div at bounding box center [1166, 161] width 26 height 16
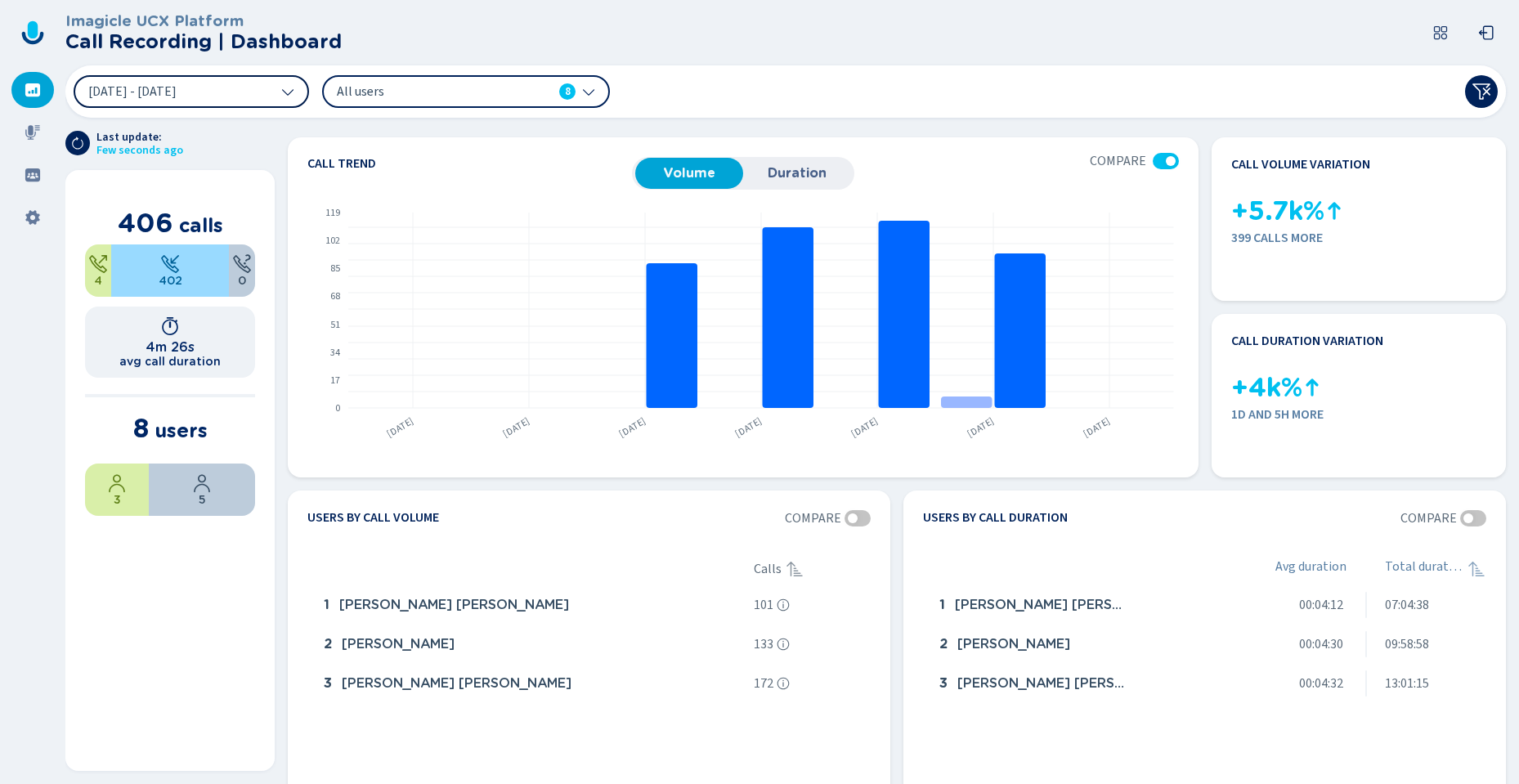
click at [144, 94] on span "[DATE] - [DATE]" at bounding box center [133, 91] width 89 height 13
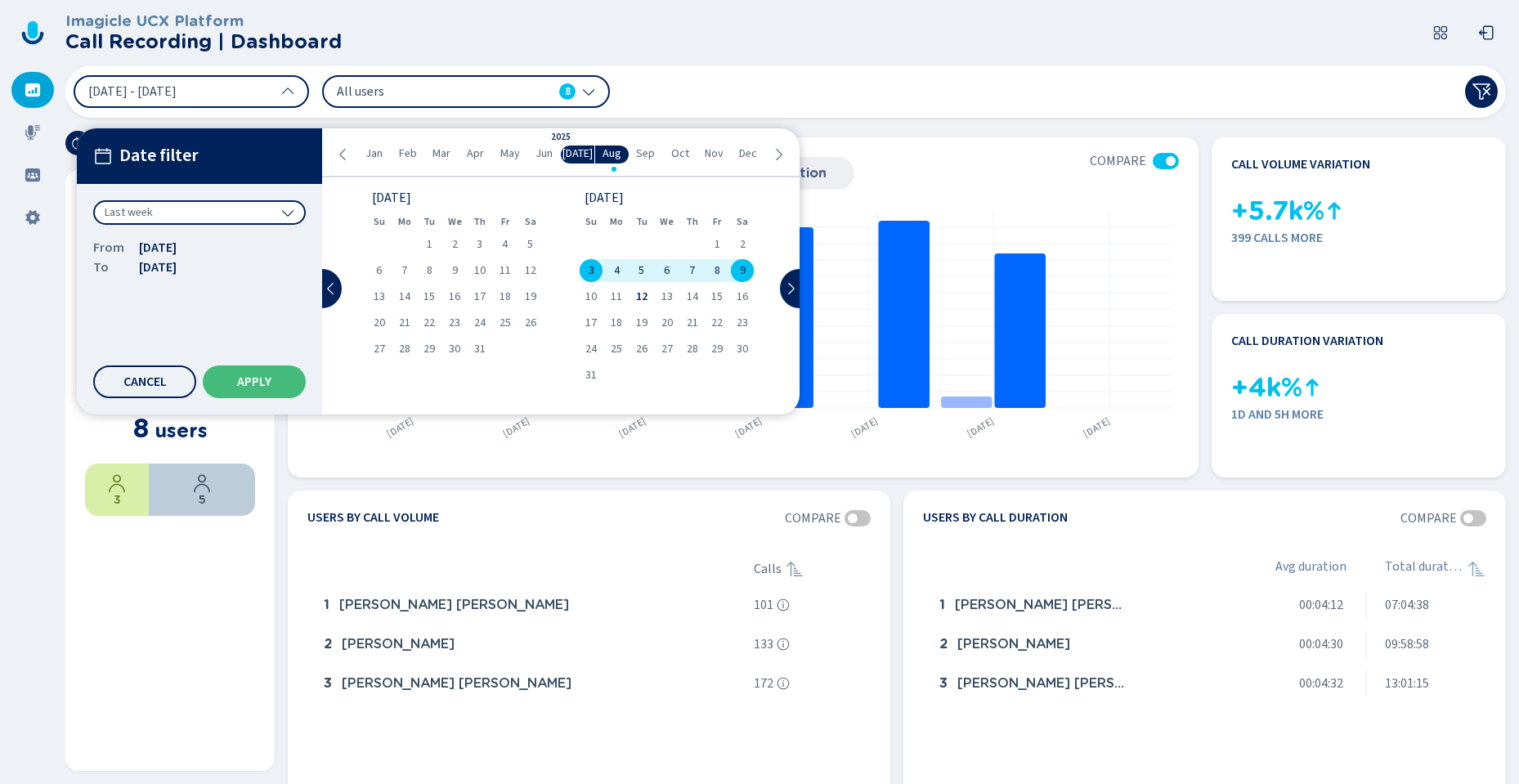
click at [134, 215] on span "Last week" at bounding box center [129, 212] width 49 height 16
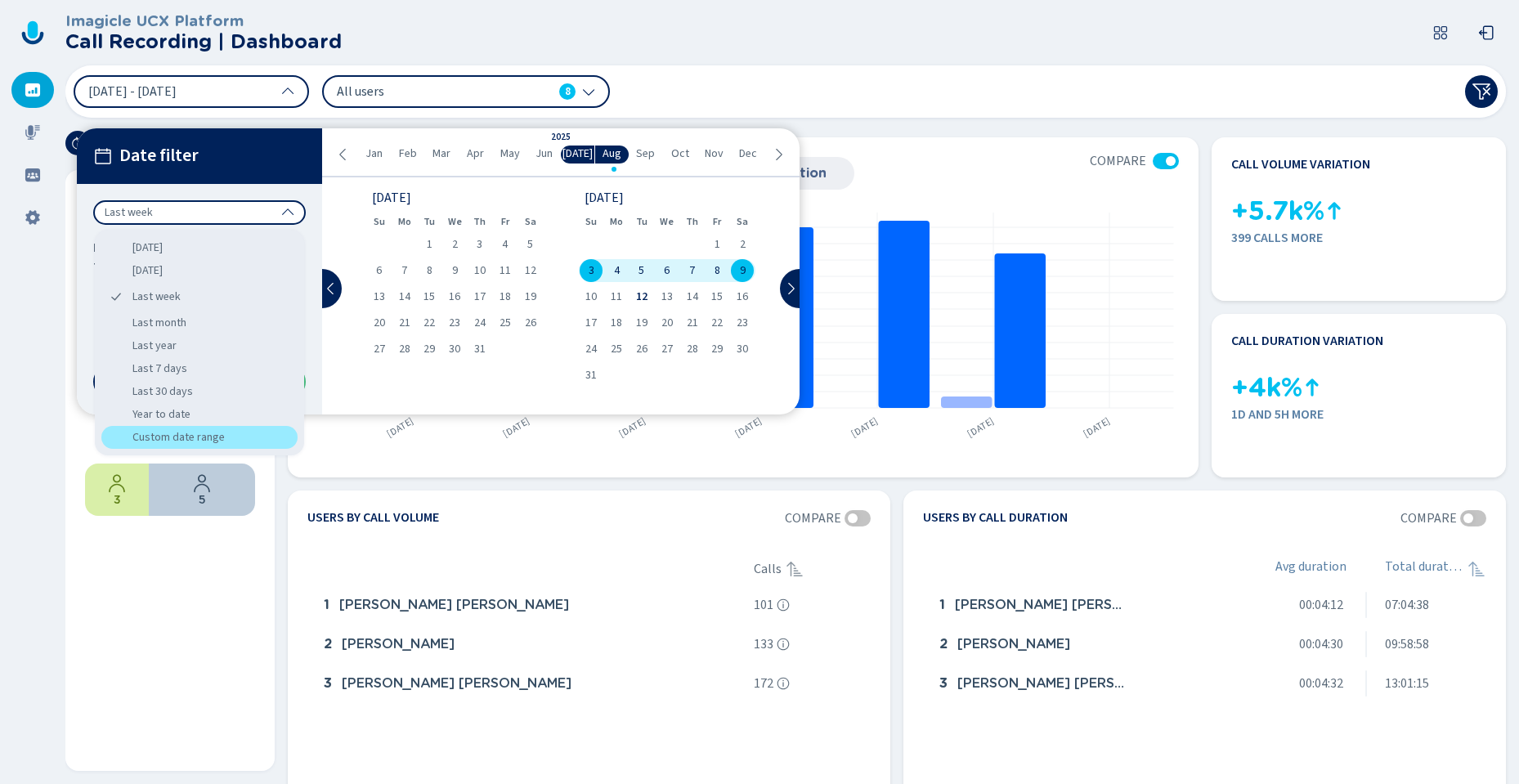
click at [188, 440] on div "Custom date range" at bounding box center [199, 437] width 196 height 23
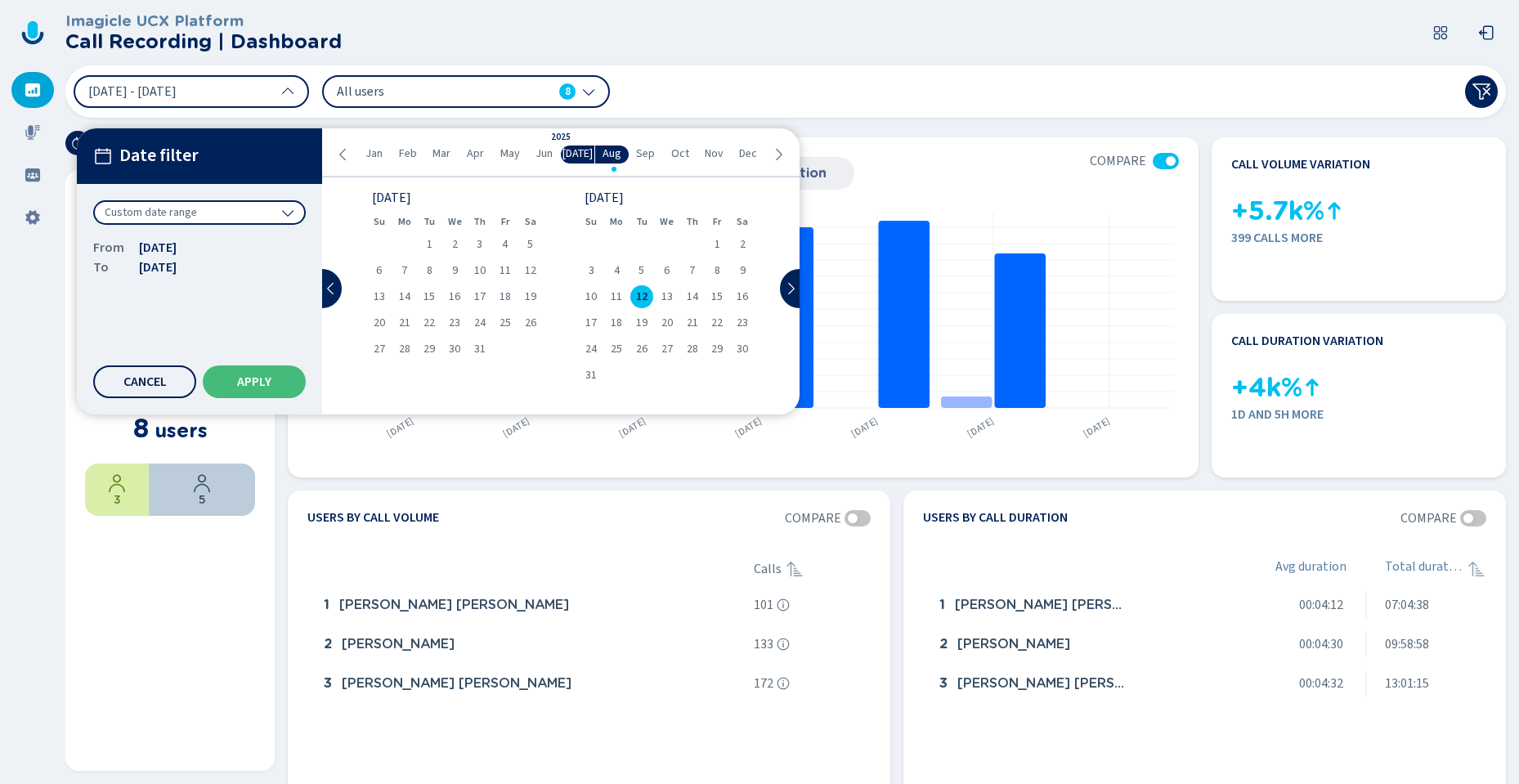
click at [171, 375] on button "Cancel" at bounding box center [144, 381] width 103 height 32
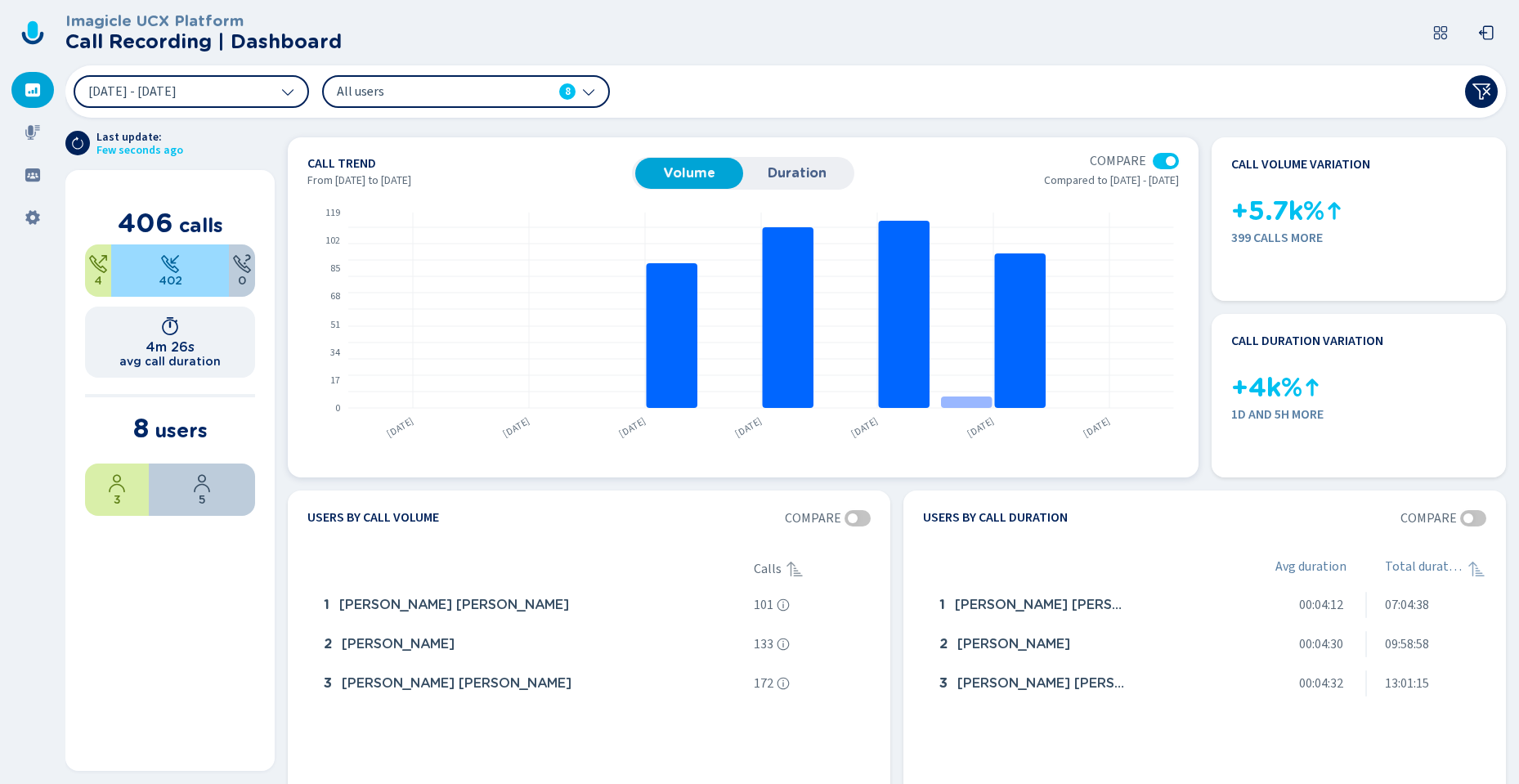
click at [1157, 160] on div at bounding box center [1166, 161] width 26 height 16
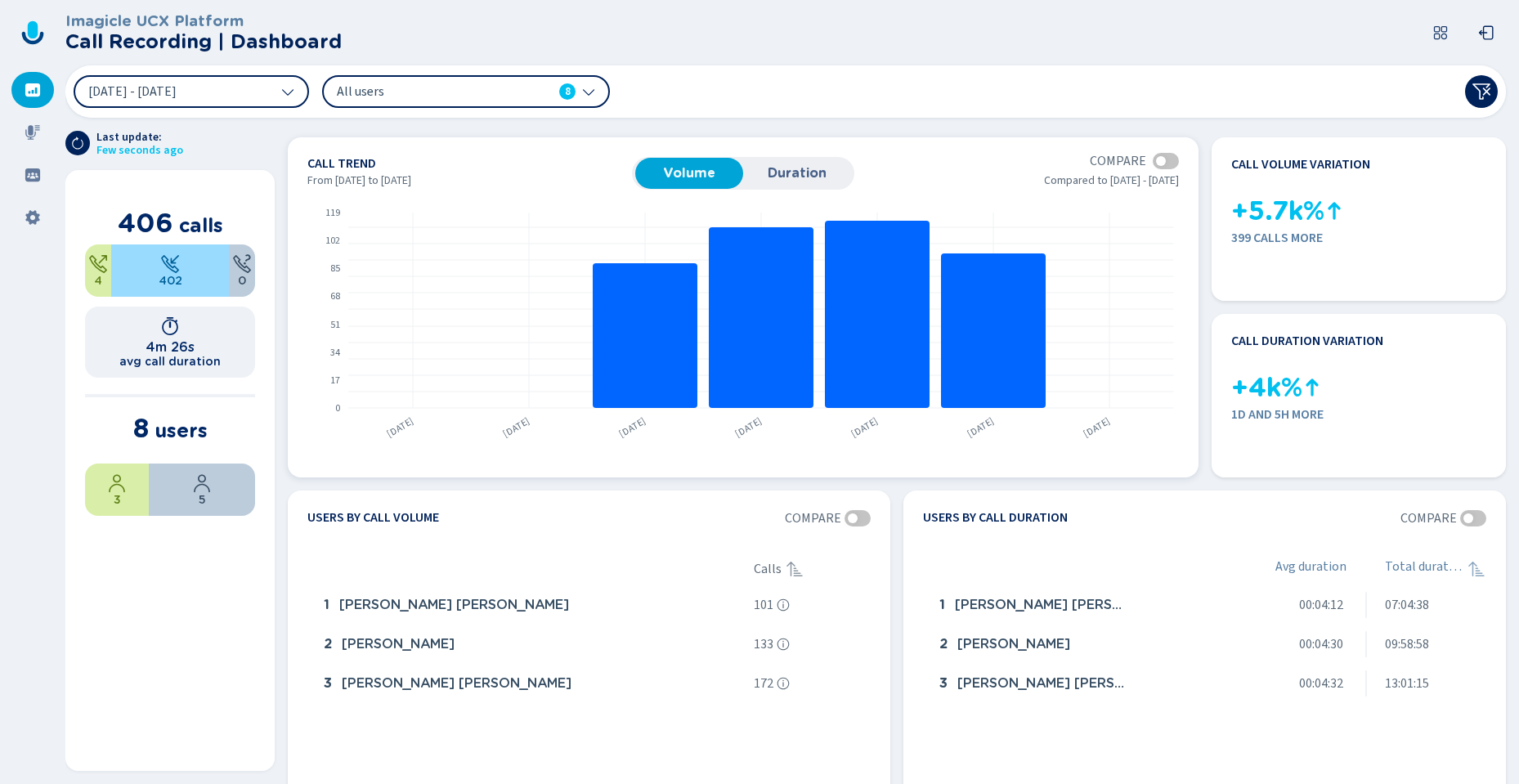
click at [1157, 160] on div at bounding box center [1161, 161] width 10 height 10
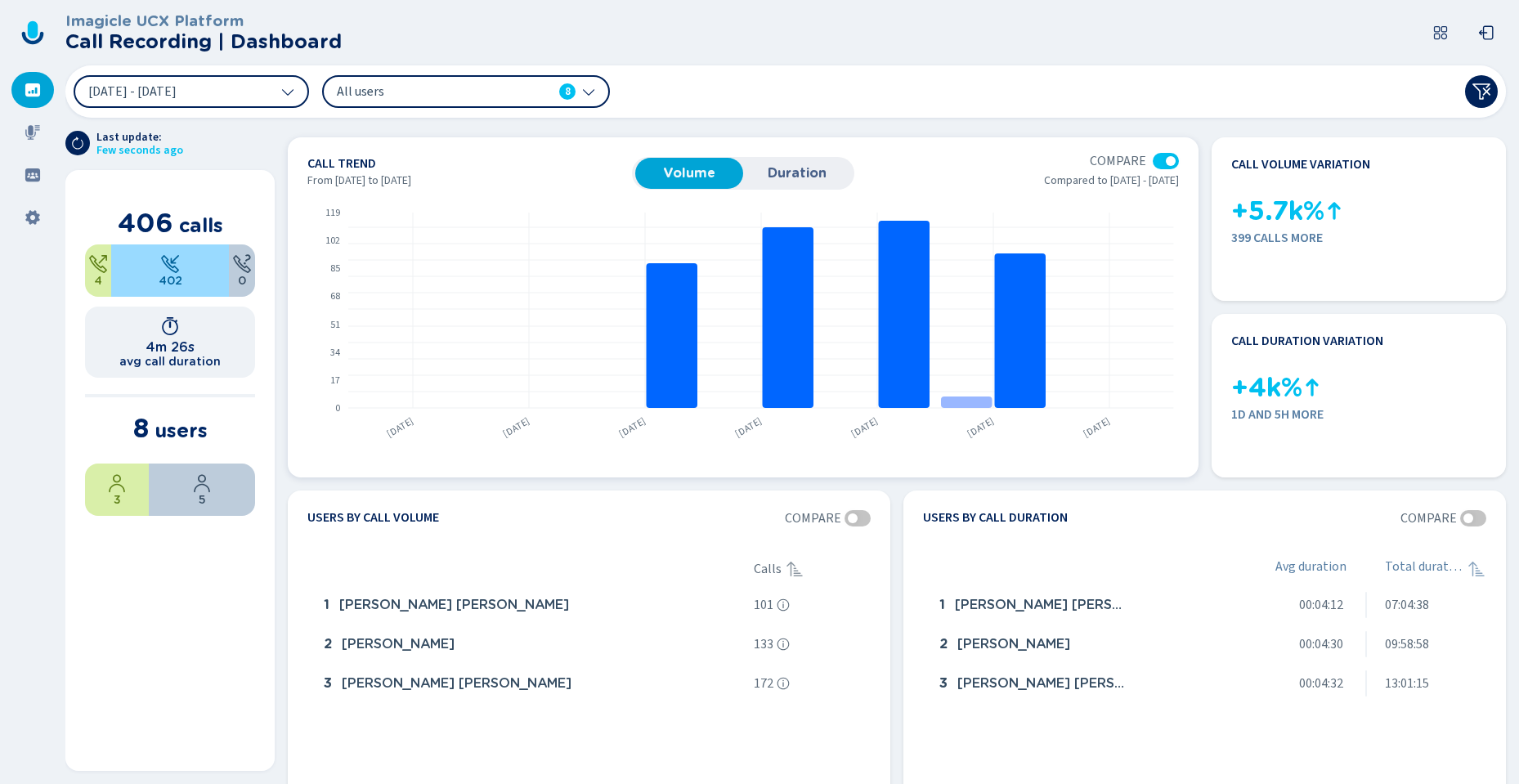
click at [1157, 161] on div at bounding box center [1166, 161] width 26 height 16
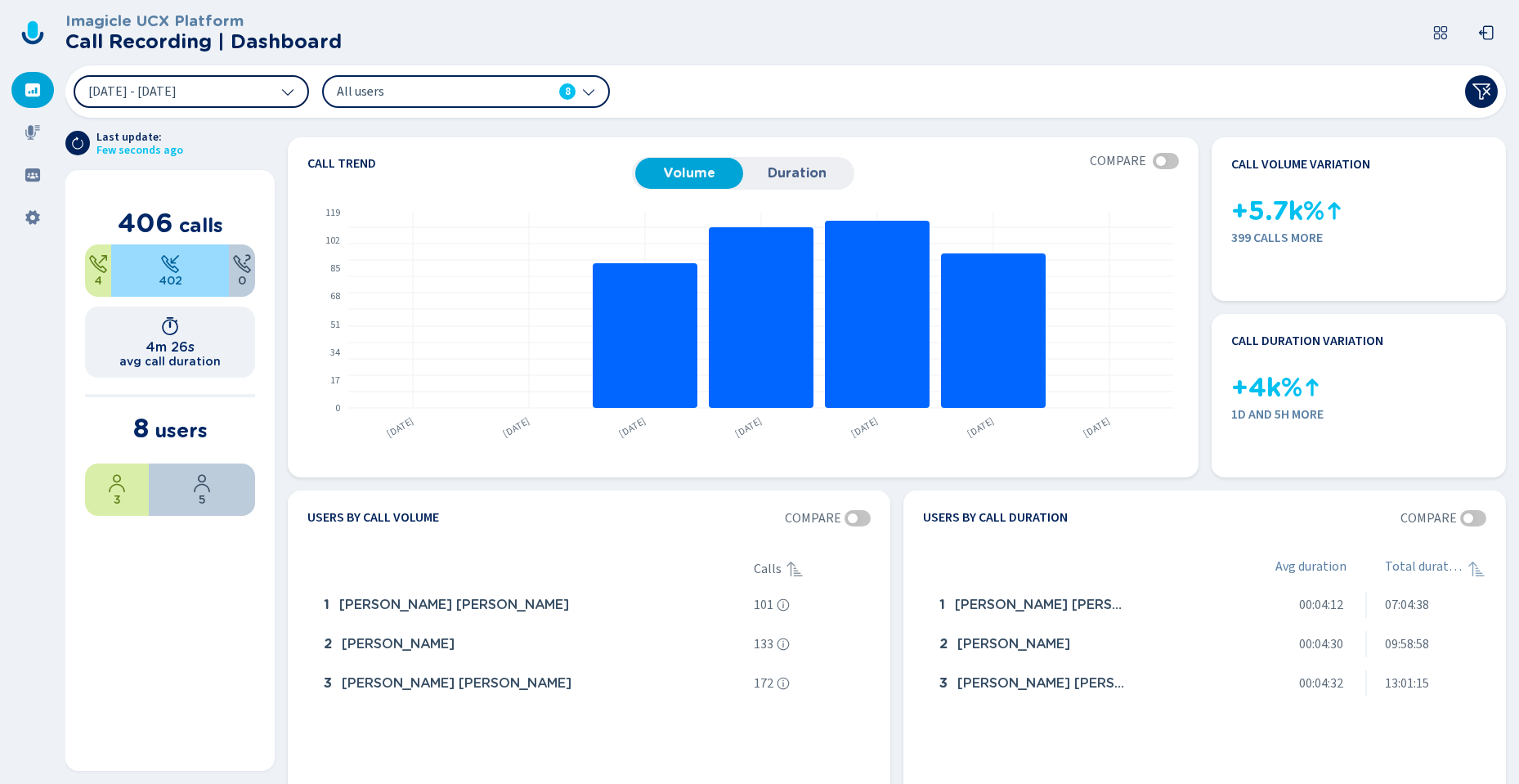
click at [176, 92] on span "[DATE] - [DATE]" at bounding box center [133, 91] width 89 height 13
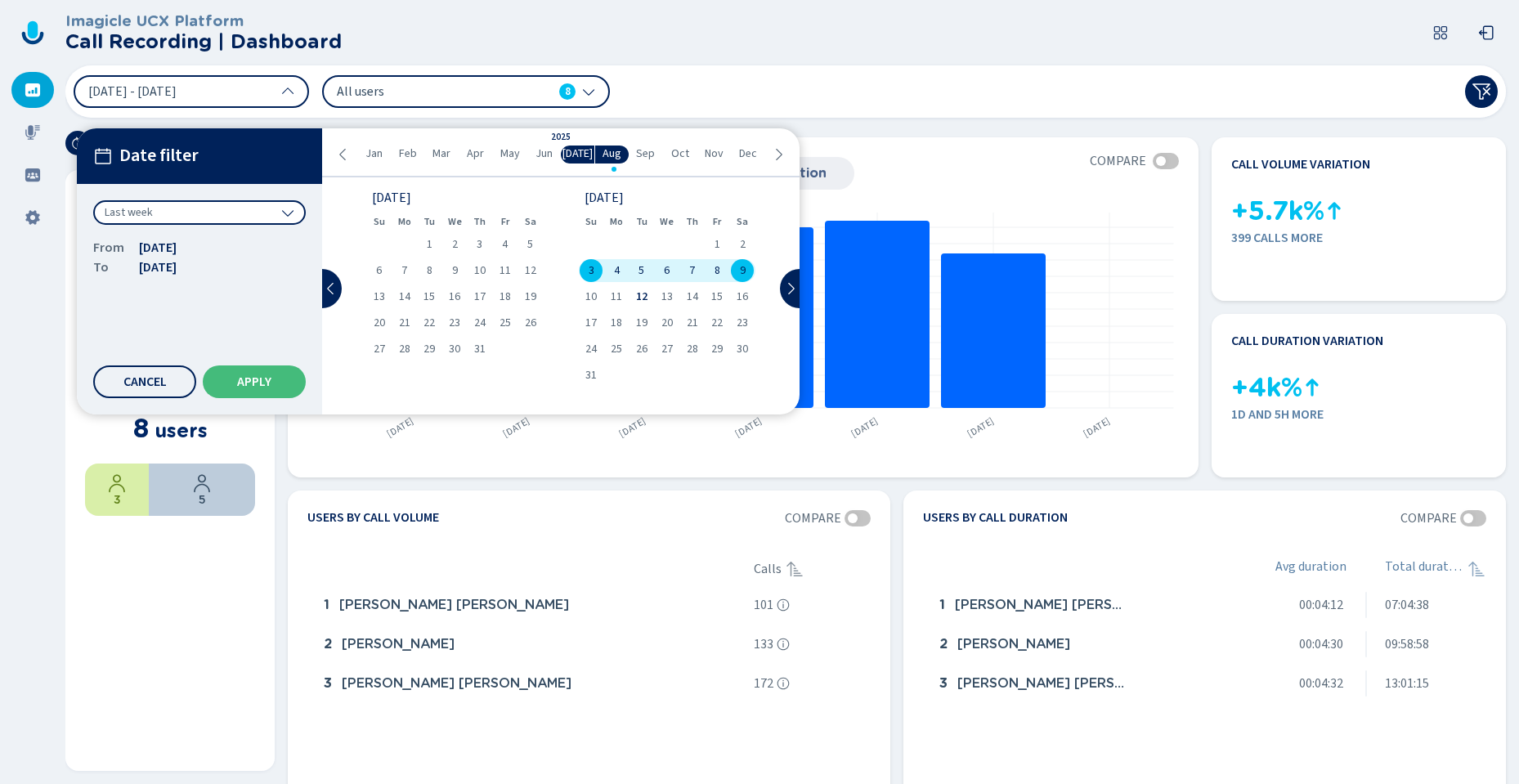
click at [198, 215] on div "Last week" at bounding box center [199, 212] width 213 height 25
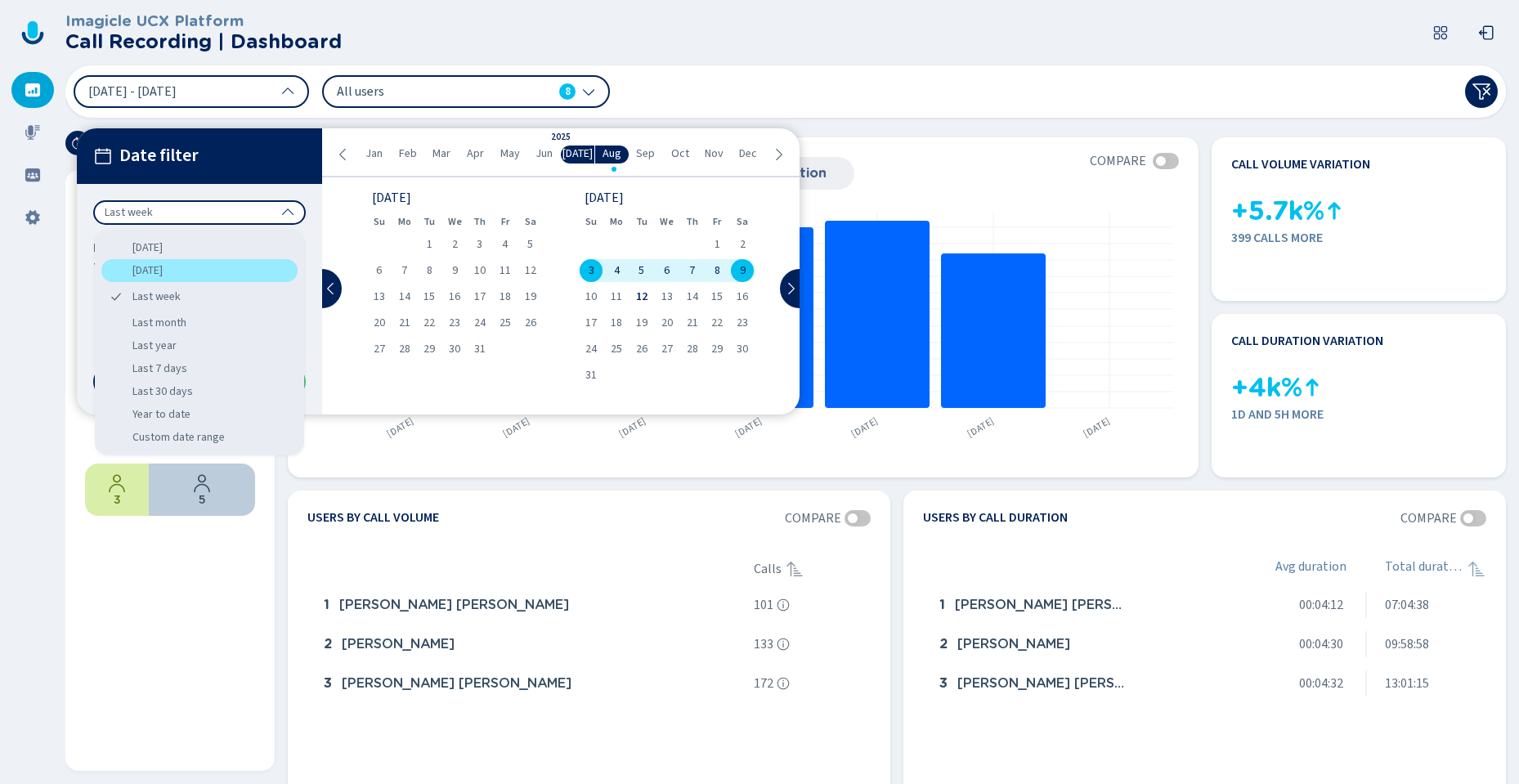
click at [181, 271] on div "[DATE]" at bounding box center [199, 270] width 196 height 23
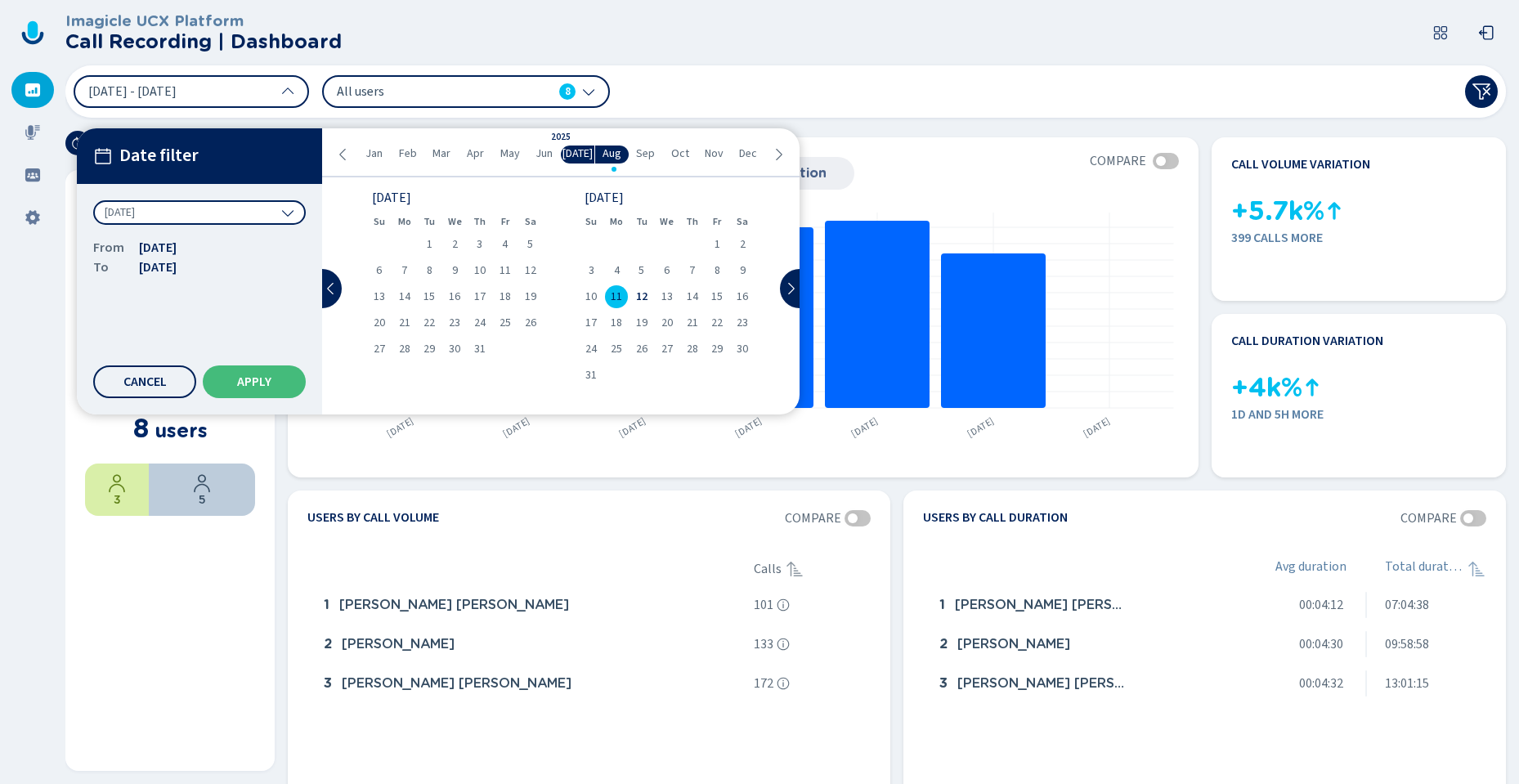
click at [135, 215] on span "[DATE]" at bounding box center [120, 212] width 31 height 16
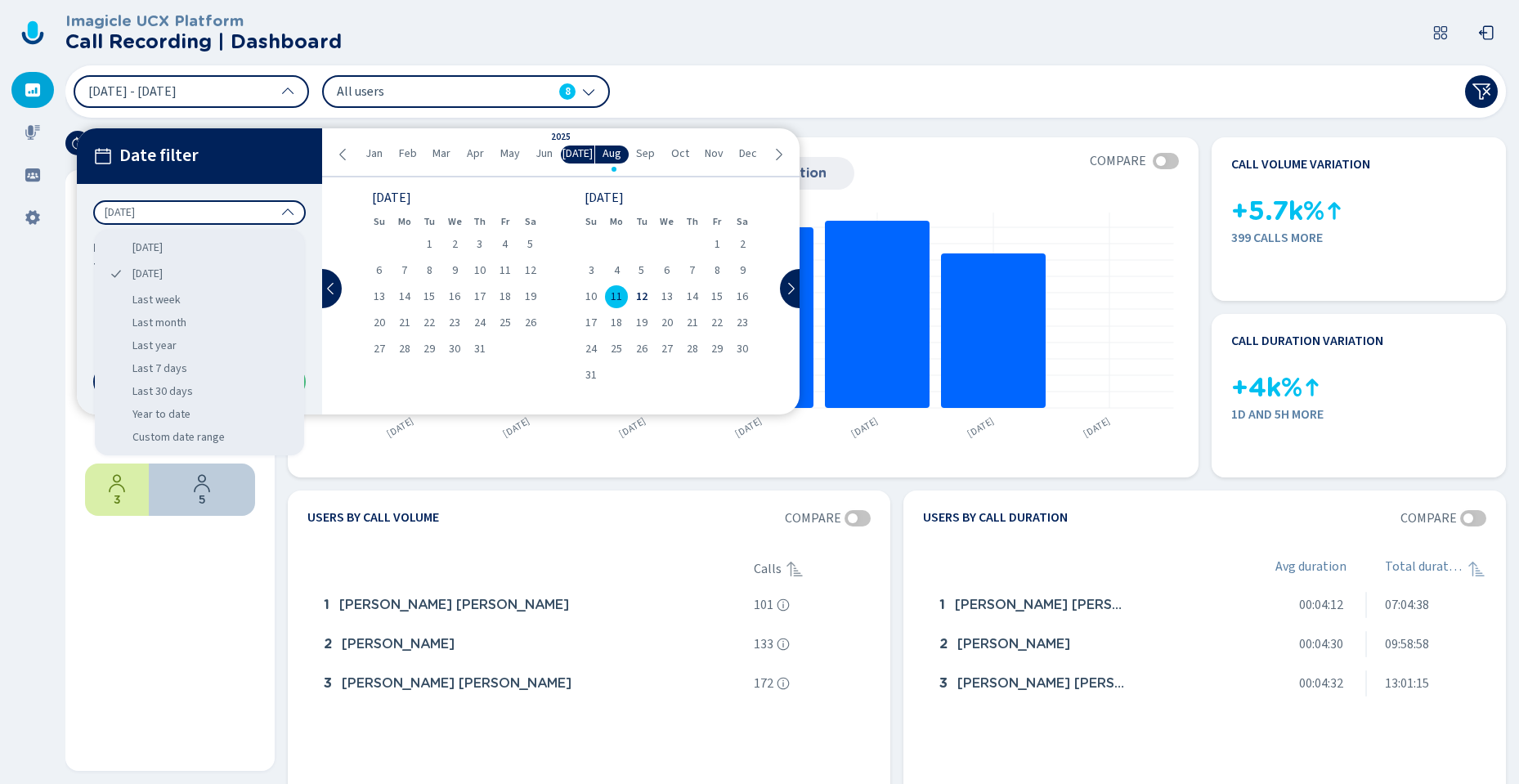
click at [216, 449] on div "[DATE] [DATE] Last week Last month Last year Last 7 days Last 30 days Year to d…" at bounding box center [199, 342] width 209 height 226
click at [208, 440] on div "Custom date range" at bounding box center [199, 437] width 196 height 23
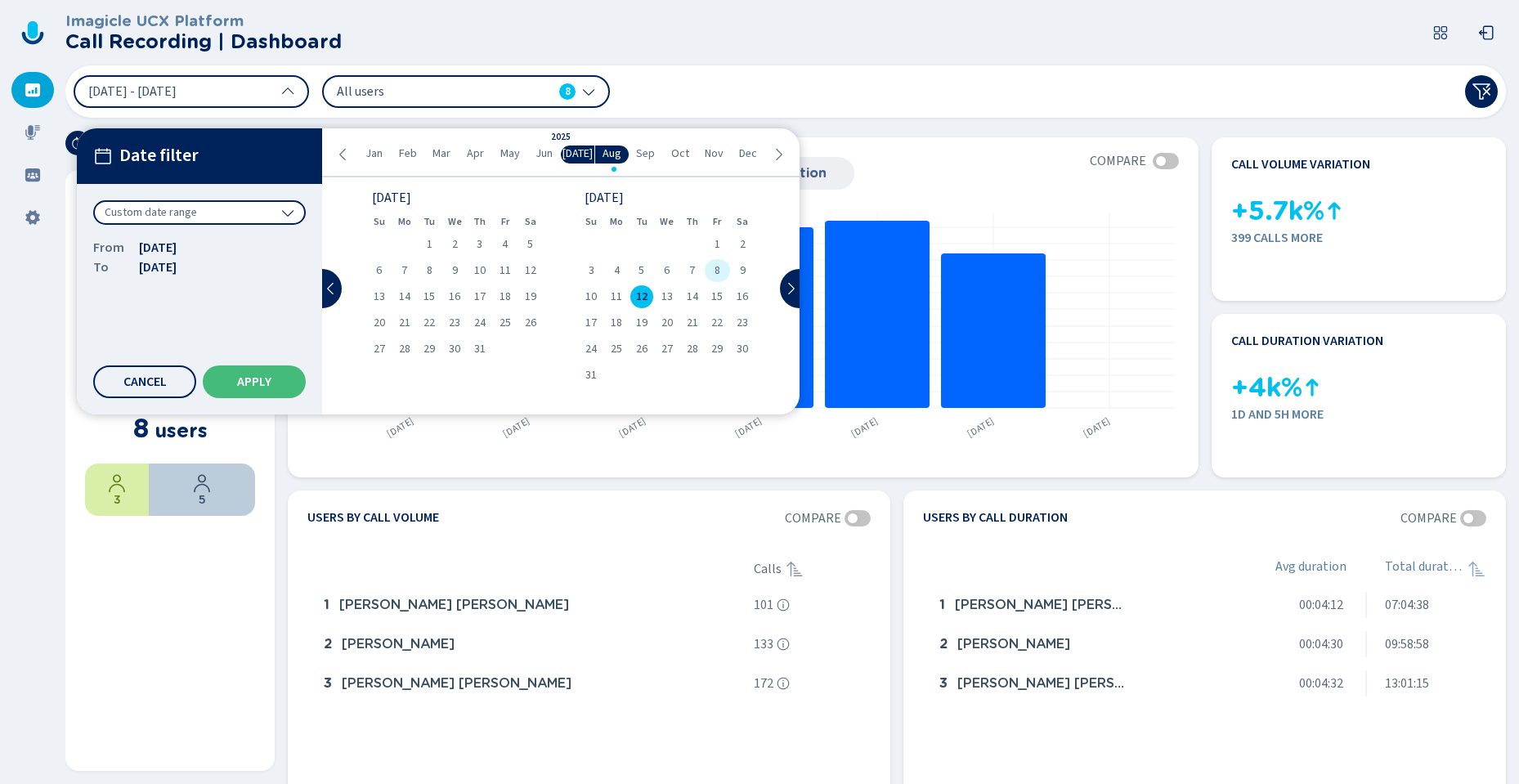
click at [712, 271] on div "8" at bounding box center [718, 270] width 26 height 23
click at [716, 269] on span "8" at bounding box center [717, 270] width 6 height 11
click at [738, 272] on div "9" at bounding box center [743, 270] width 26 height 23
click at [248, 389] on button "Apply" at bounding box center [254, 381] width 103 height 32
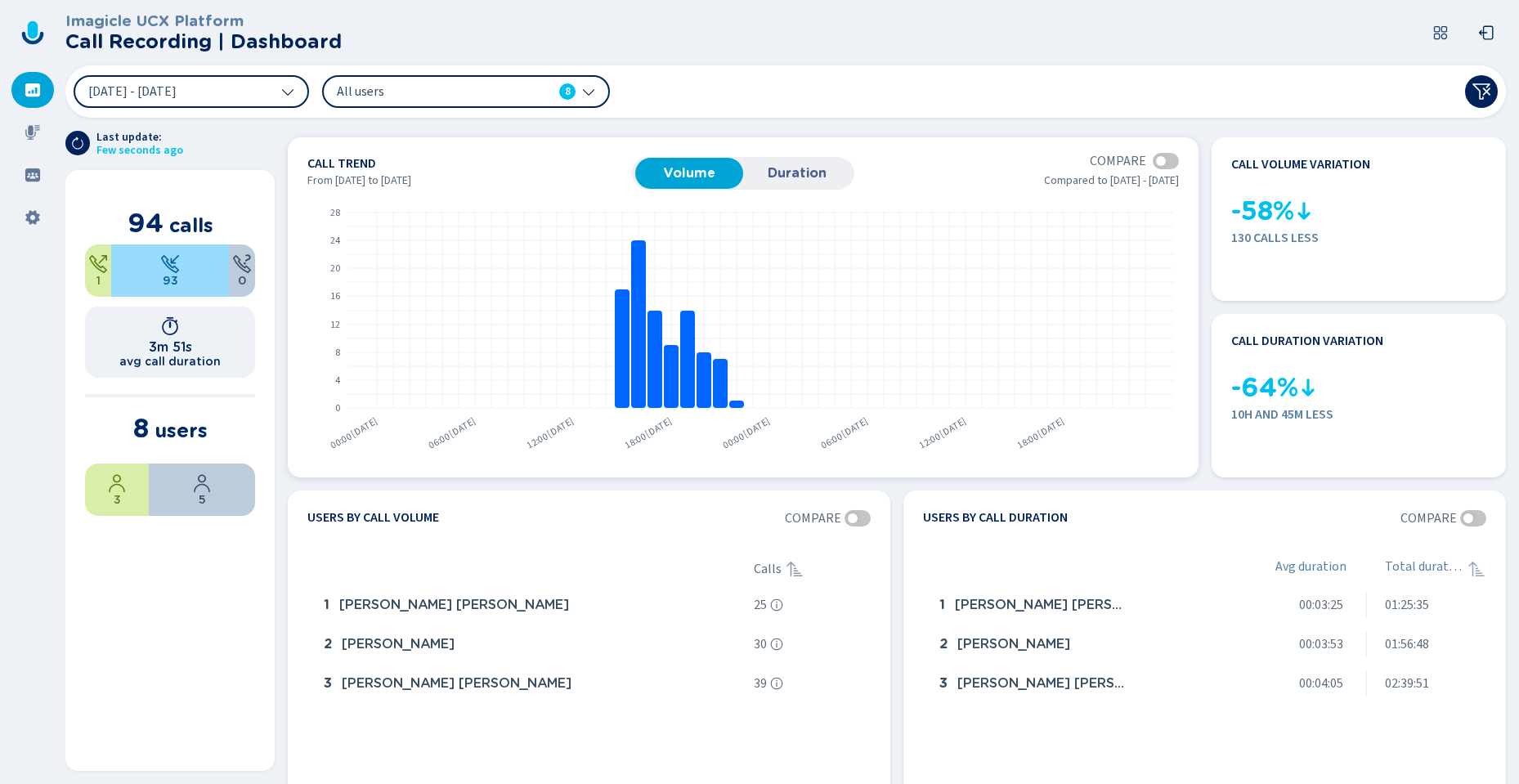
click at [1170, 163] on div at bounding box center [1166, 161] width 26 height 16
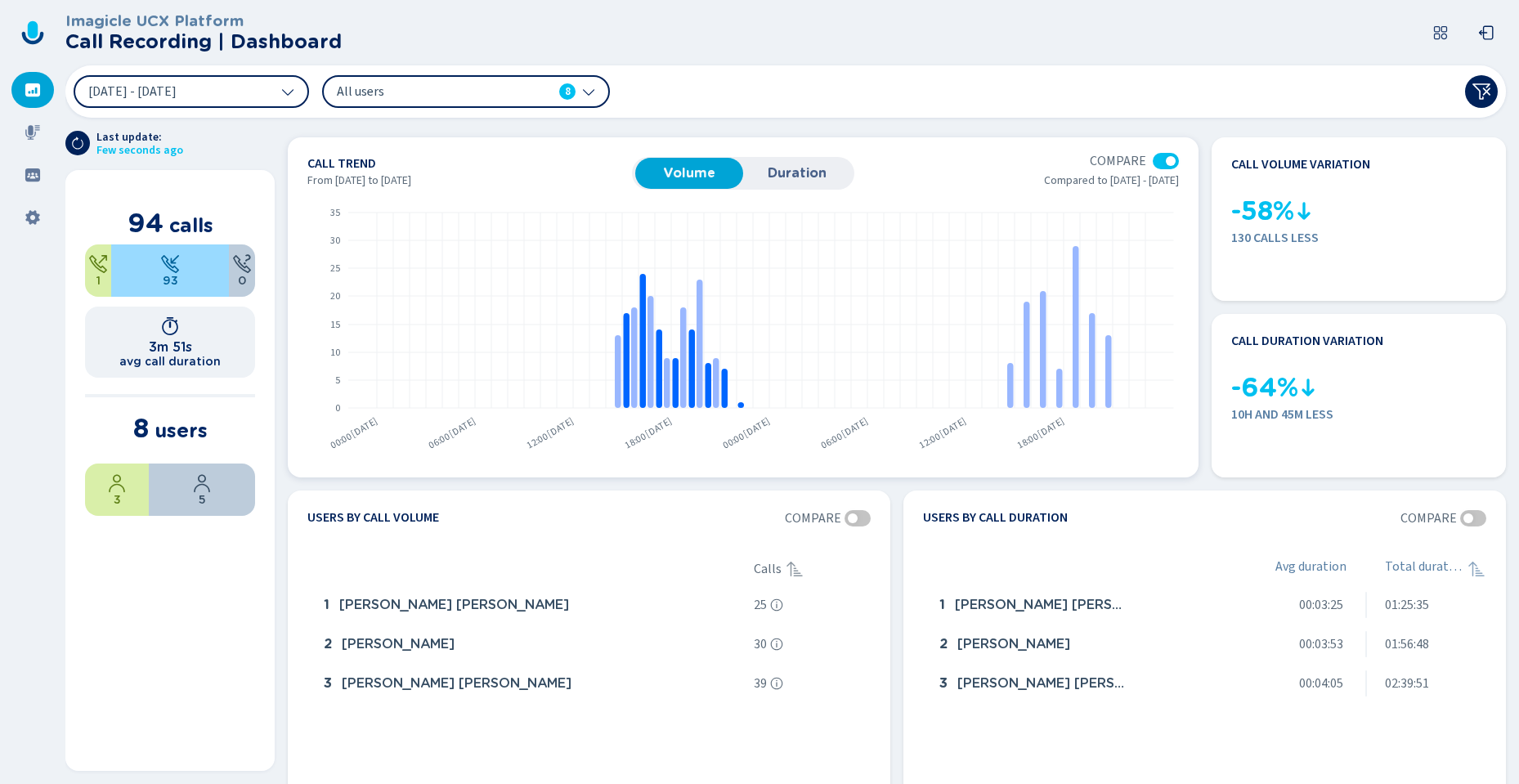
click at [1159, 163] on div at bounding box center [1166, 161] width 26 height 16
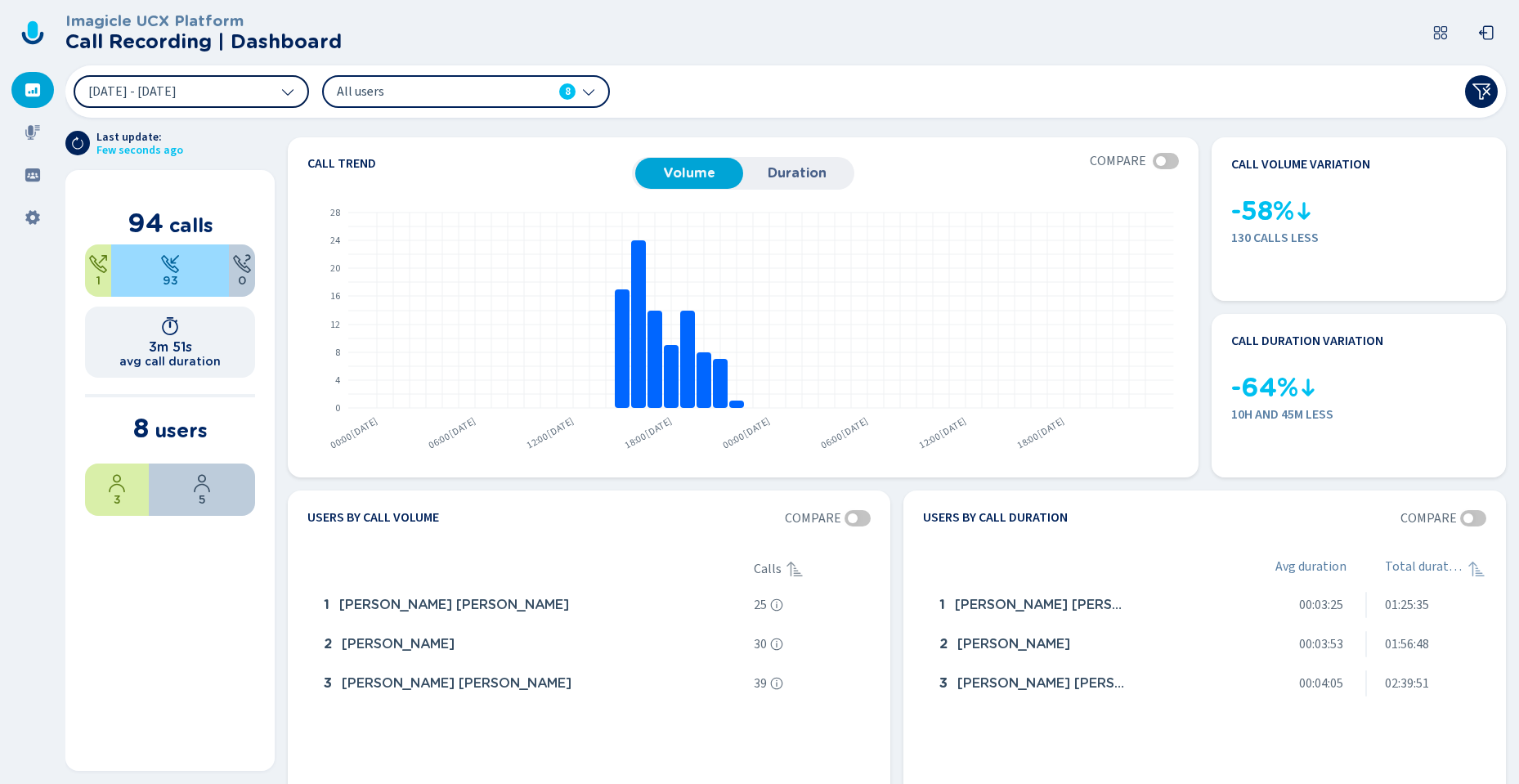
click at [155, 83] on button "[DATE] - [DATE]" at bounding box center [191, 91] width 236 height 32
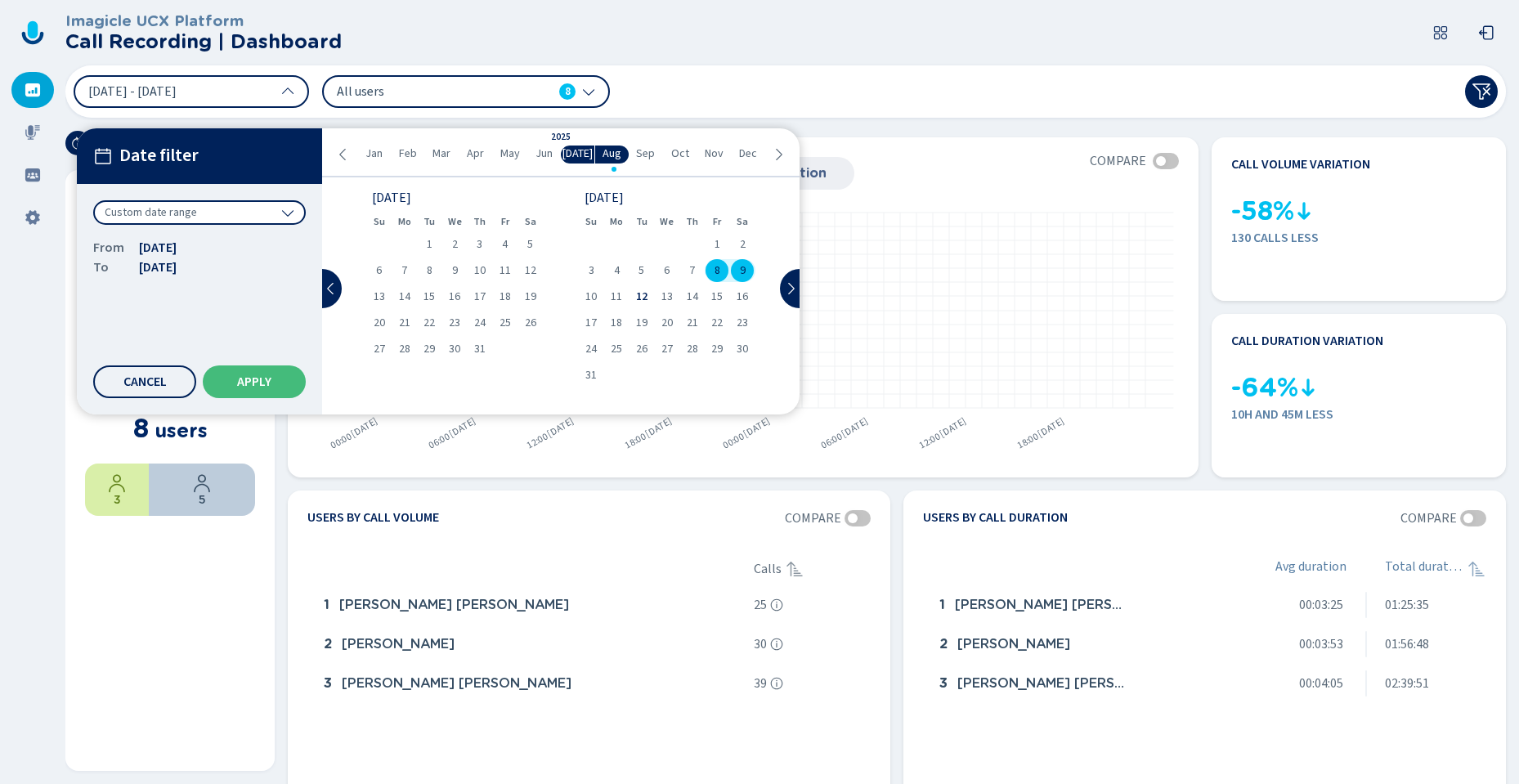
click at [718, 272] on span "8" at bounding box center [717, 270] width 6 height 11
click at [276, 385] on button "Apply" at bounding box center [254, 381] width 103 height 32
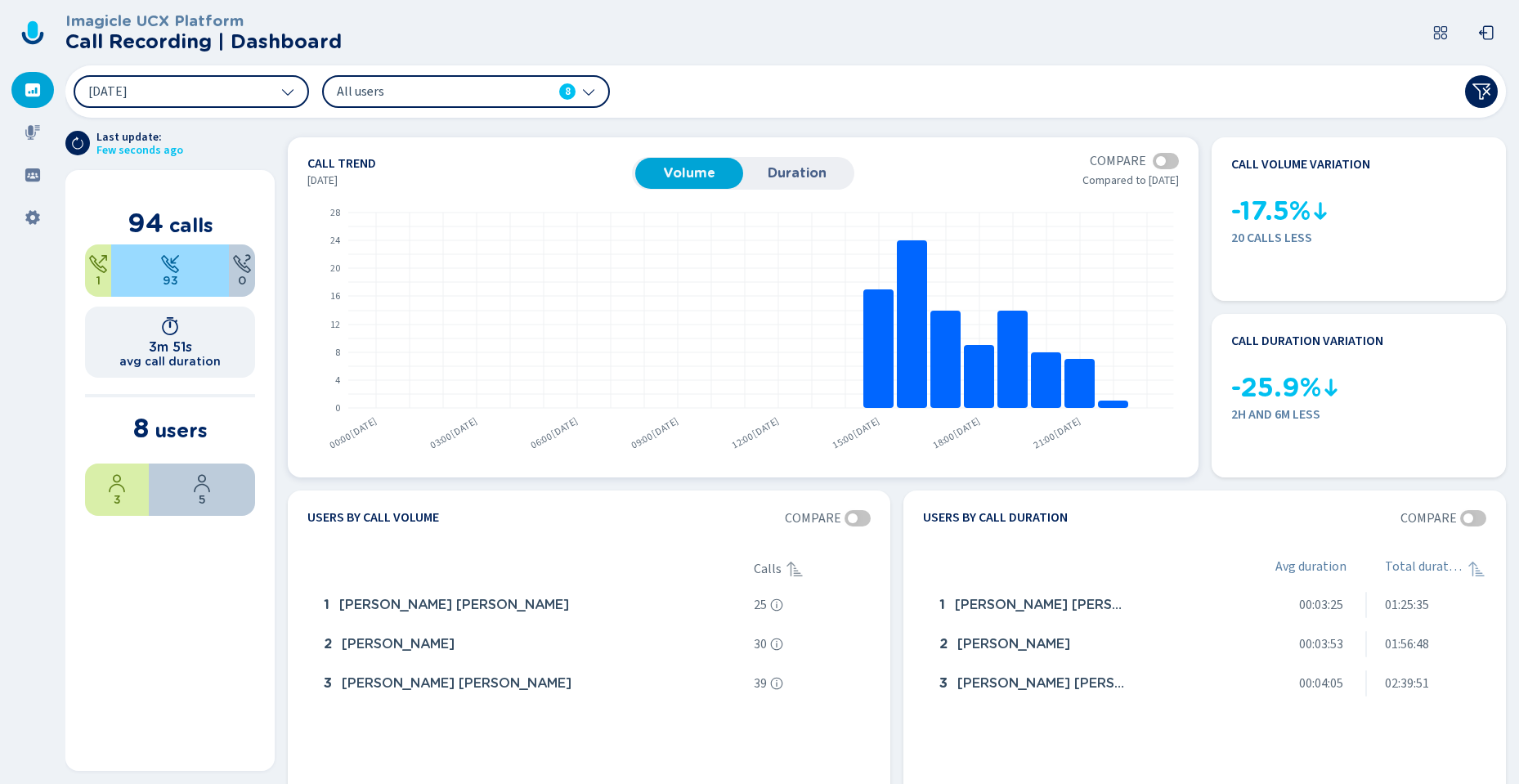
click at [1166, 163] on div at bounding box center [1166, 161] width 26 height 16
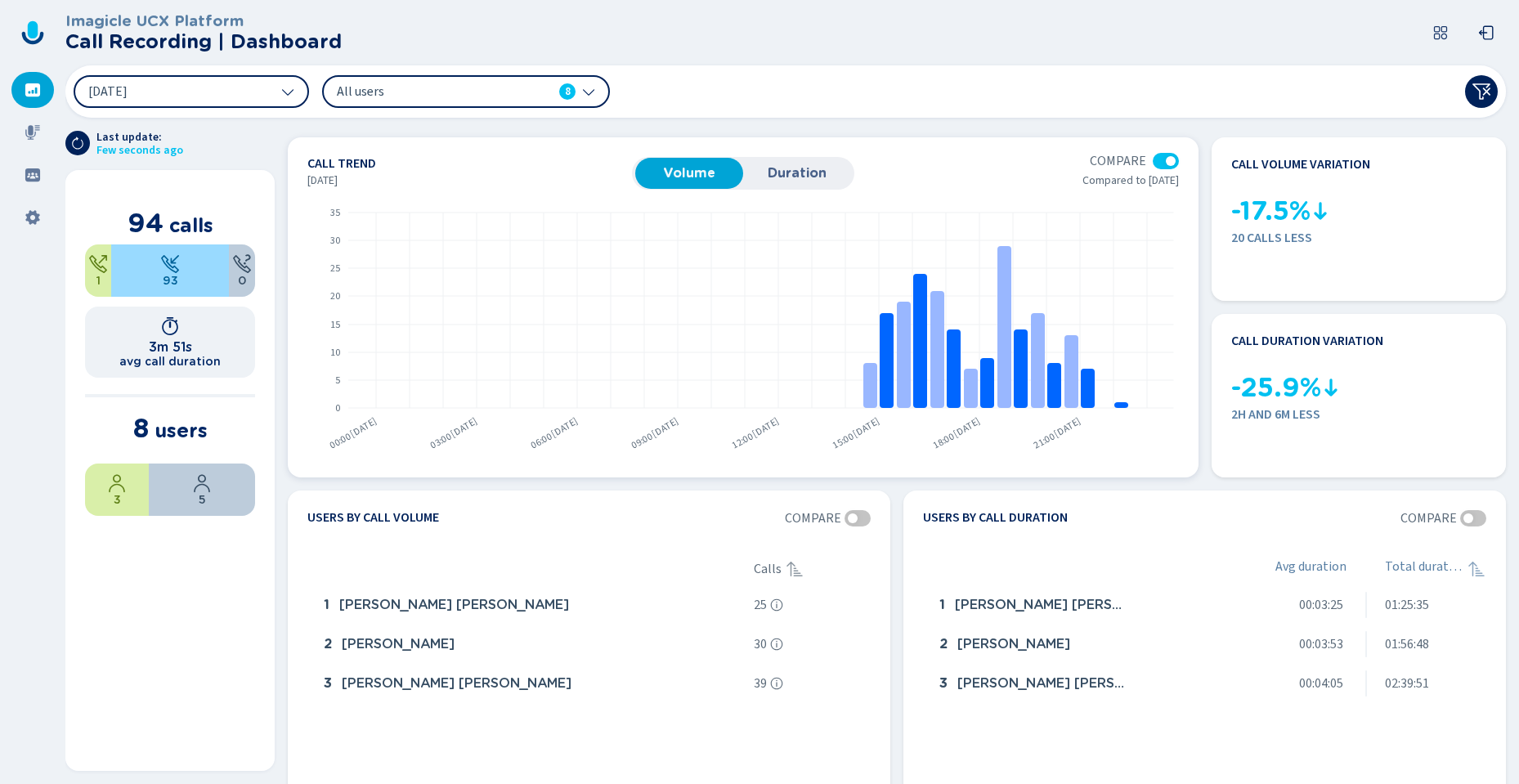
click at [789, 166] on span "Duration" at bounding box center [797, 173] width 92 height 14
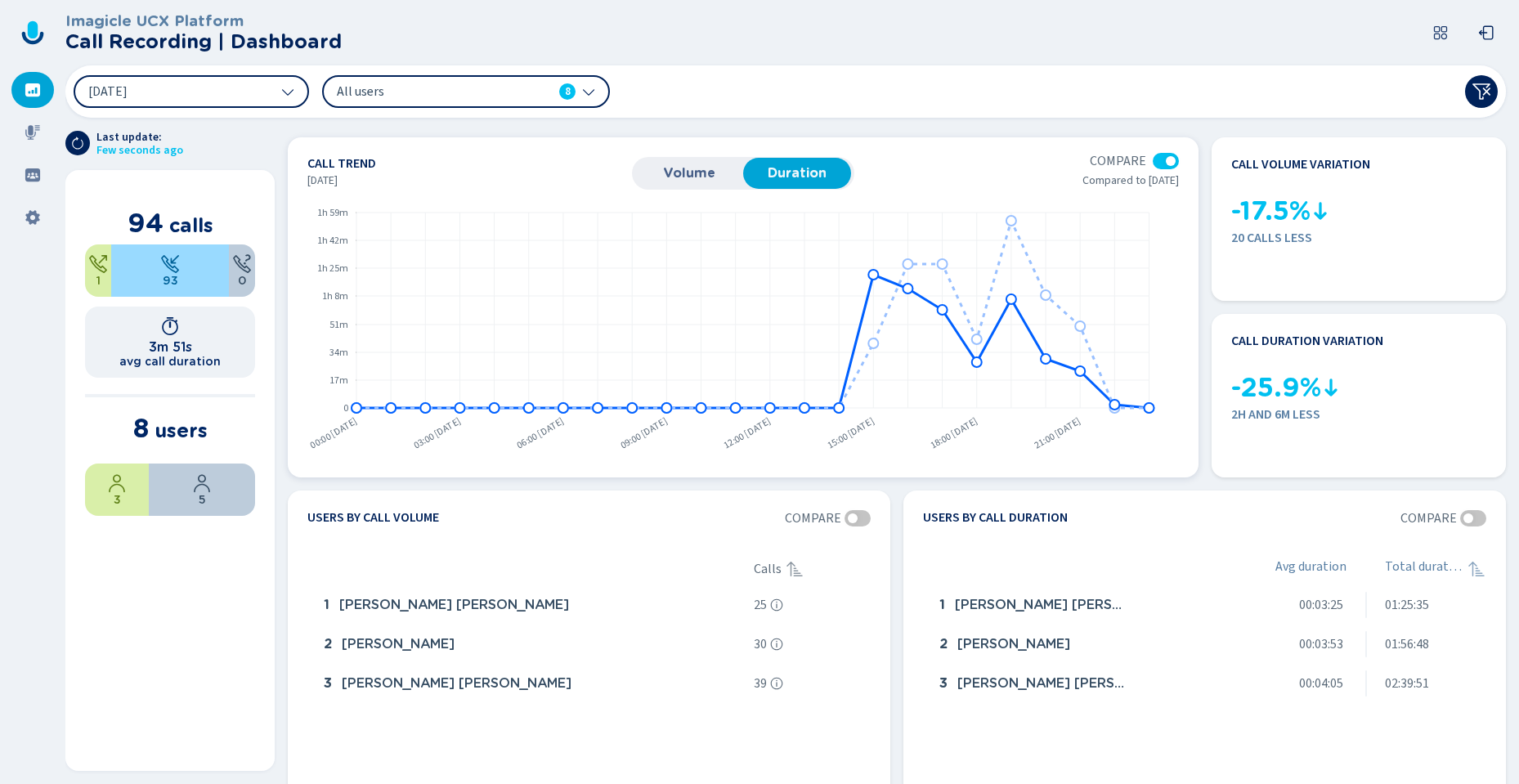
click at [690, 173] on span "Volume" at bounding box center [690, 173] width 92 height 14
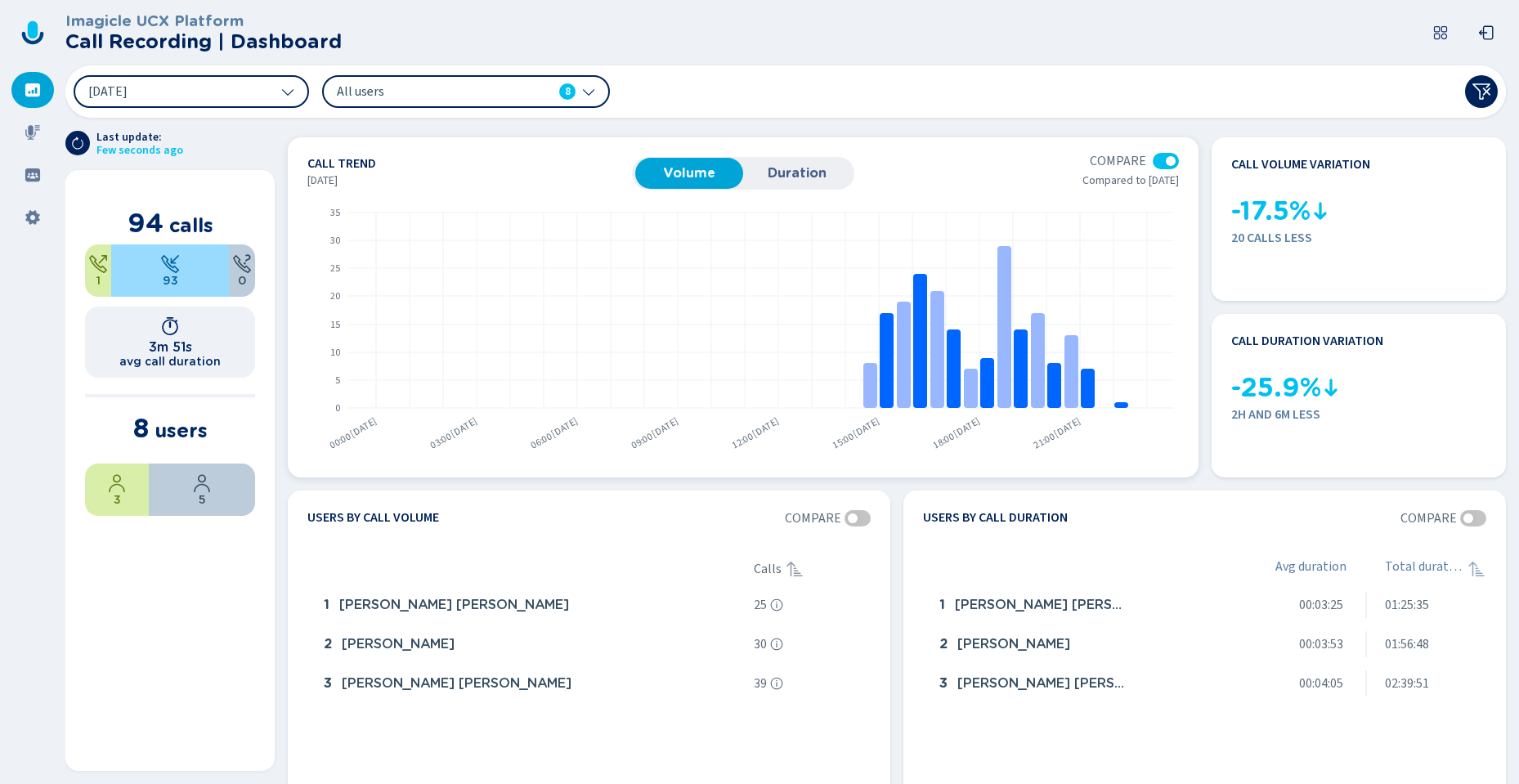
click at [1157, 157] on div at bounding box center [1166, 161] width 26 height 16
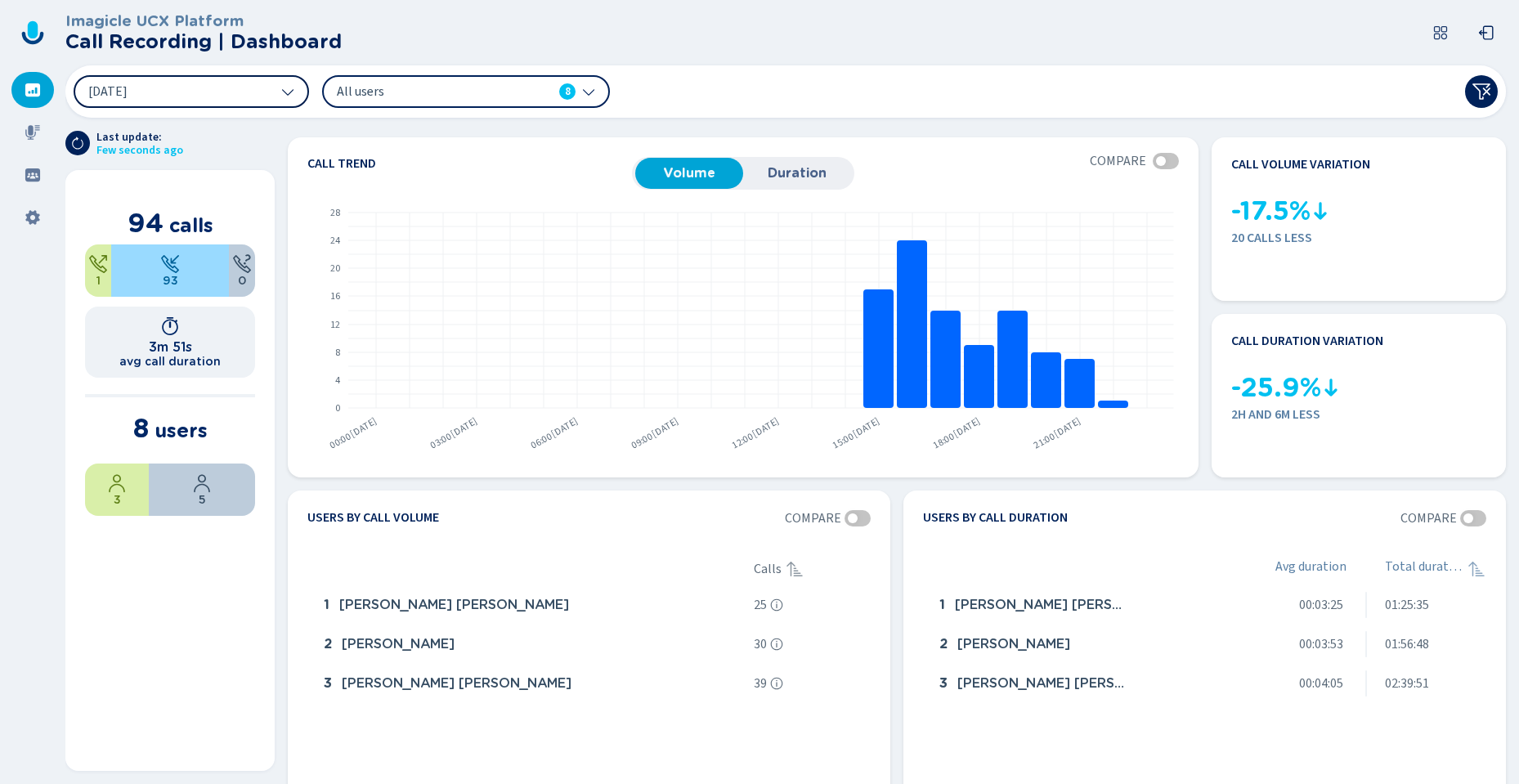
click at [128, 92] on span "[DATE]" at bounding box center [108, 91] width 39 height 13
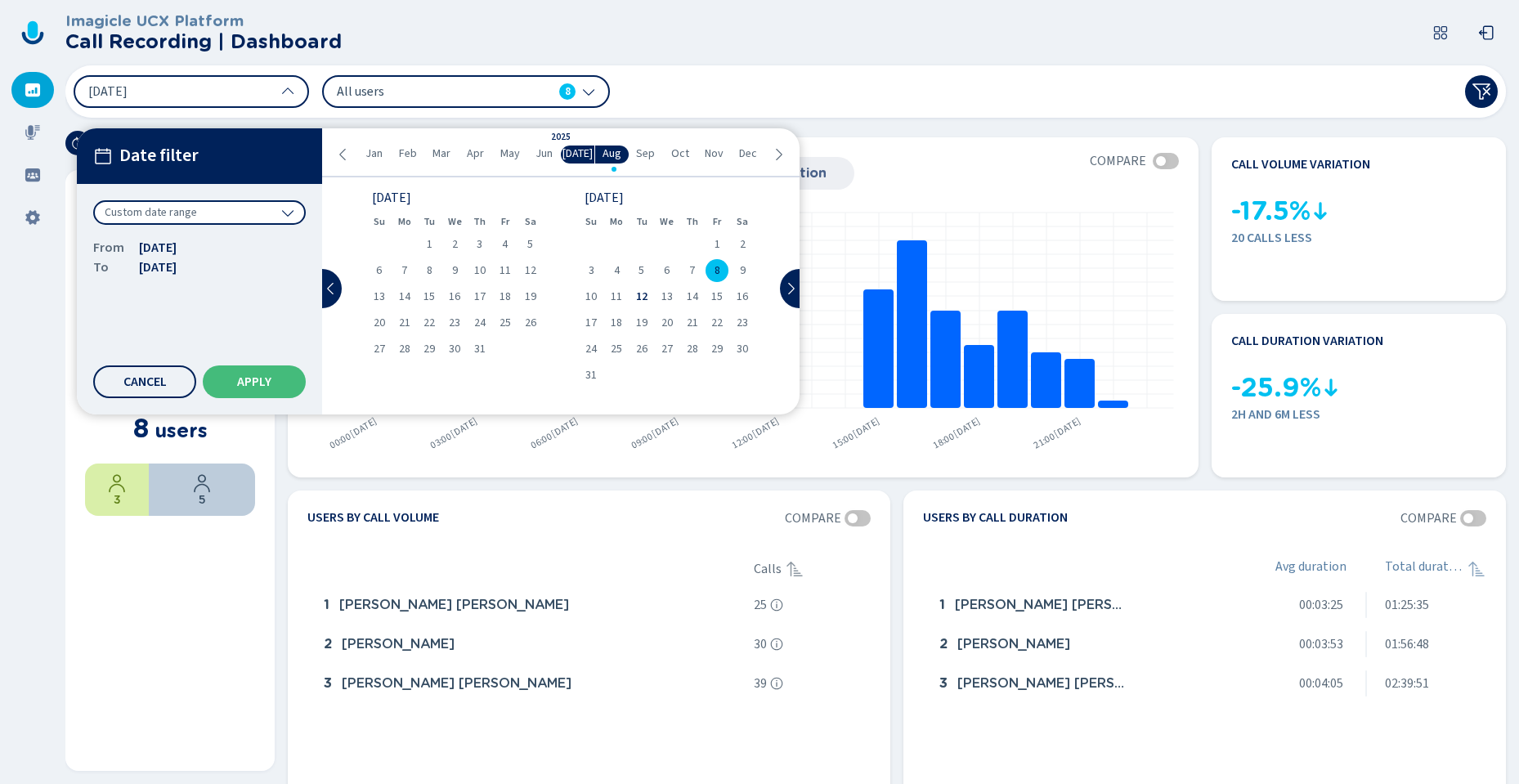
click at [256, 216] on div "Custom date range" at bounding box center [199, 212] width 213 height 25
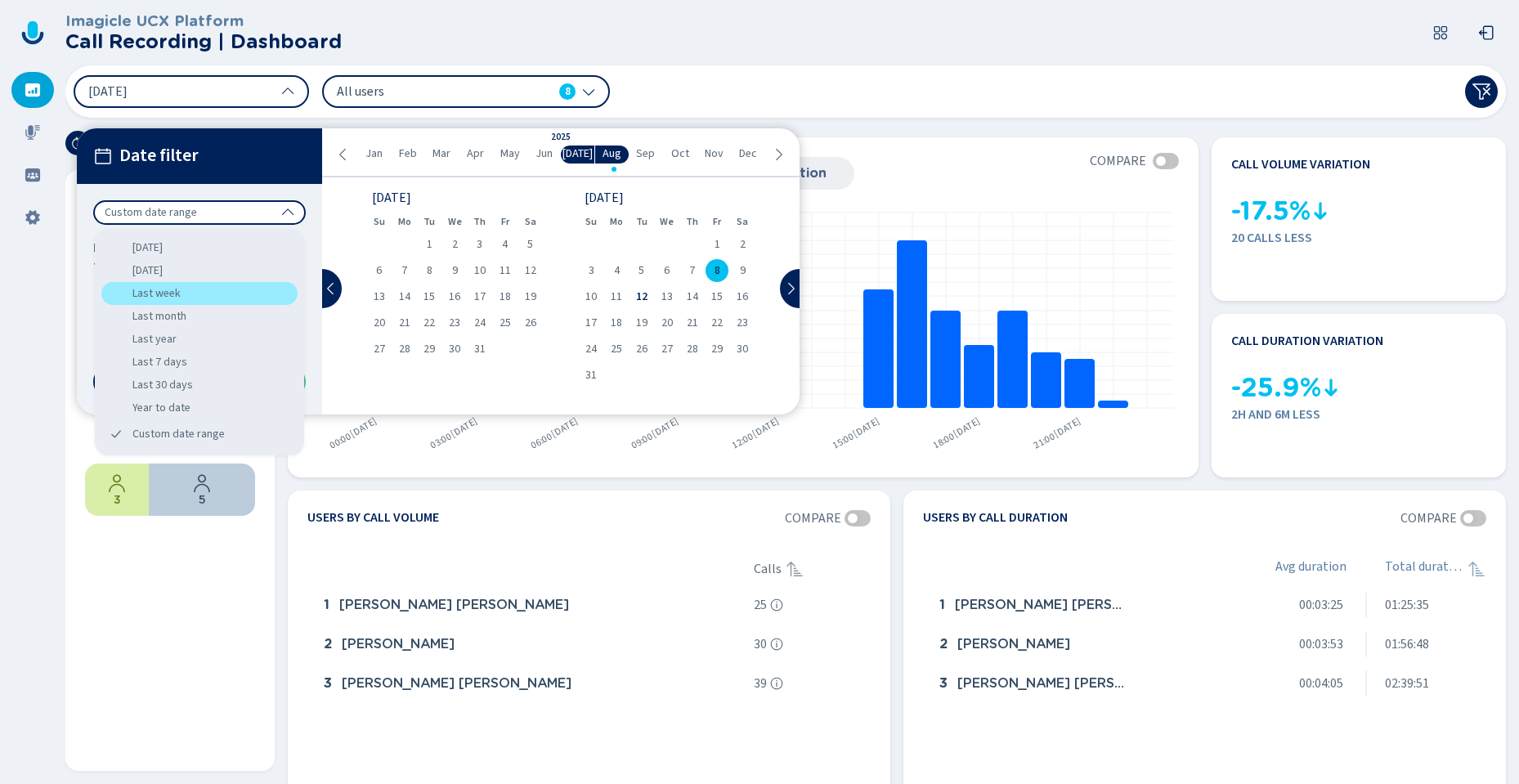
click at [197, 296] on div "Last week" at bounding box center [199, 293] width 196 height 23
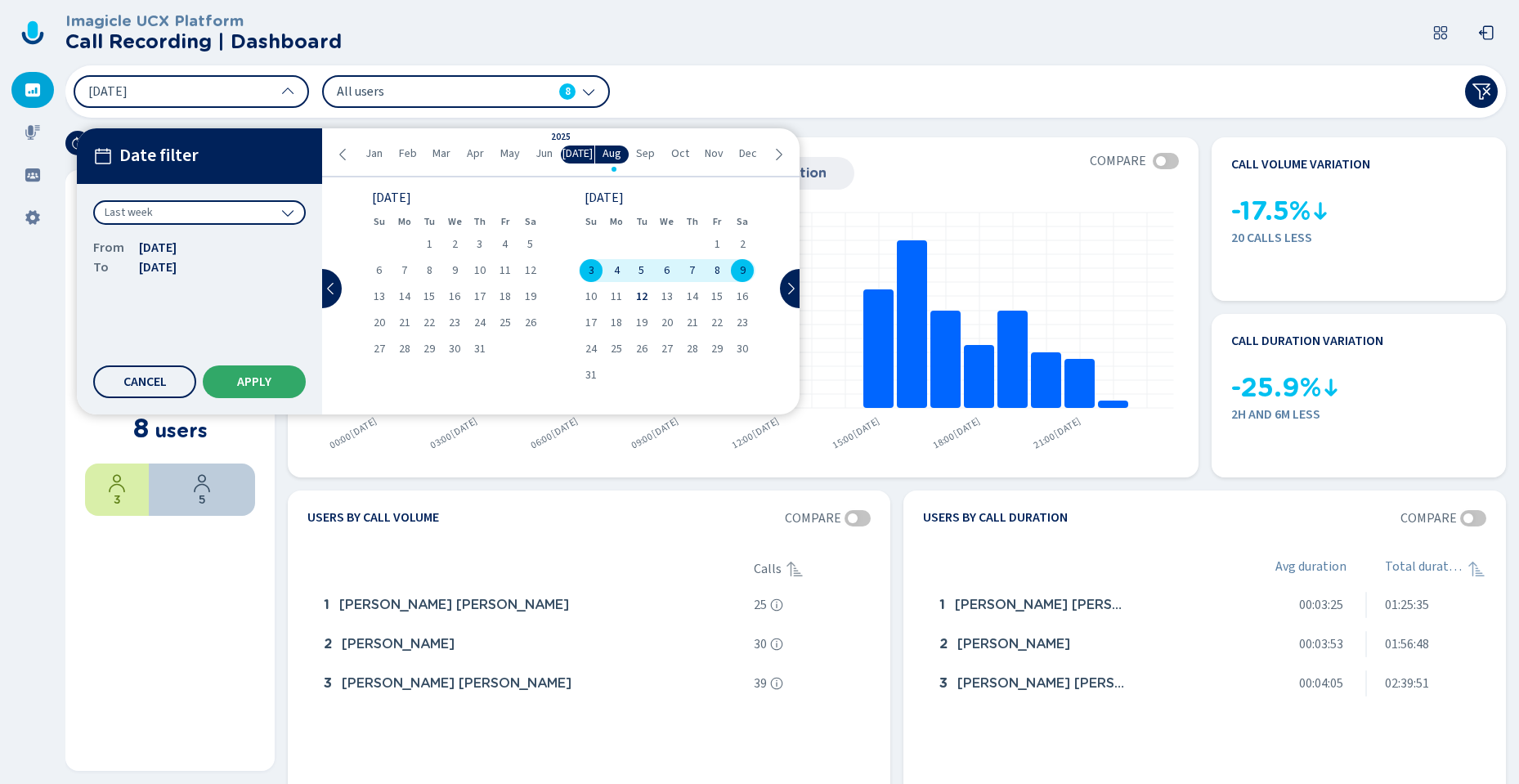
click at [257, 371] on button "Apply" at bounding box center [254, 381] width 103 height 32
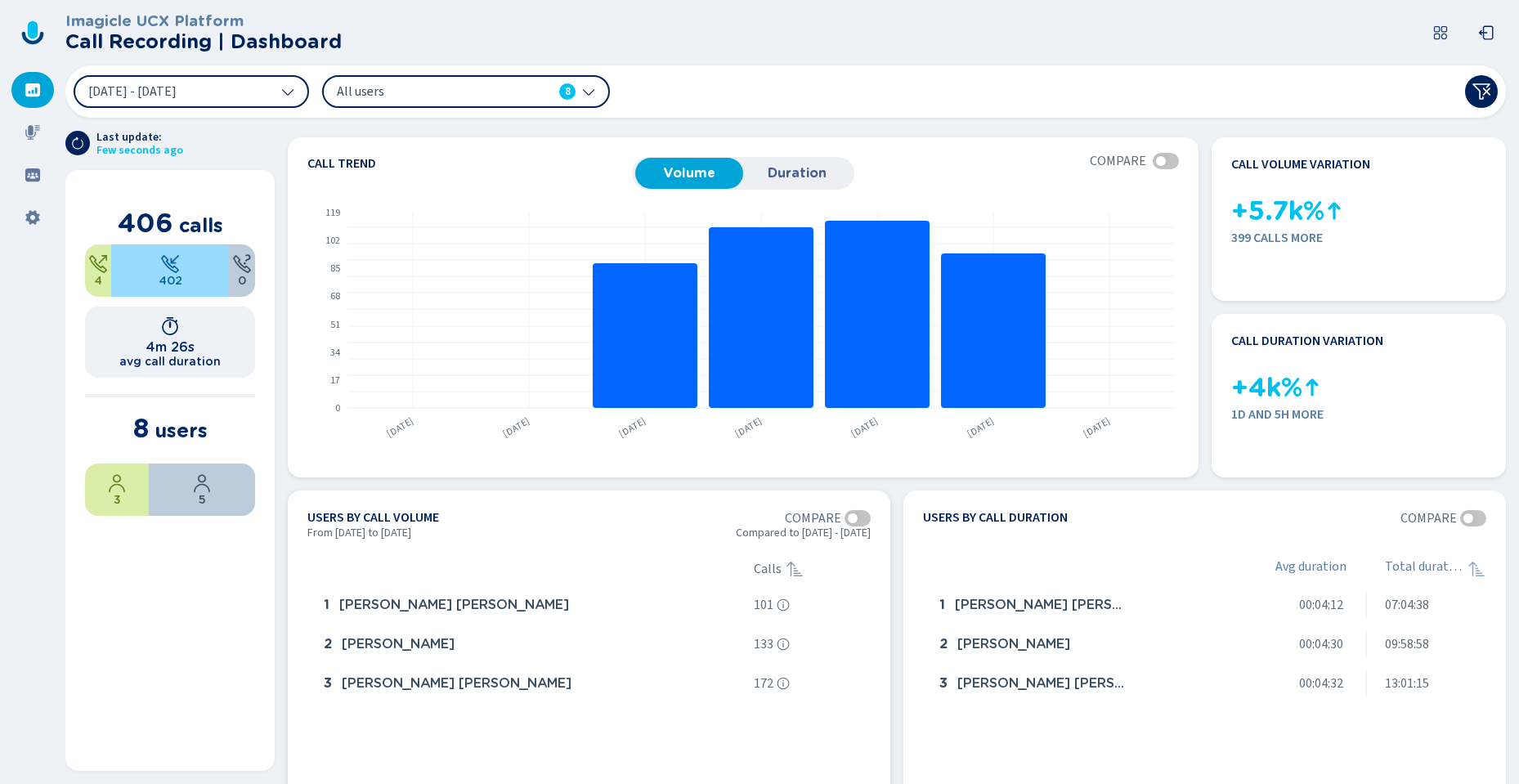
click at [854, 521] on div at bounding box center [857, 518] width 26 height 16
click at [857, 521] on div at bounding box center [863, 518] width 10 height 10
click at [1476, 520] on div at bounding box center [1473, 518] width 26 height 16
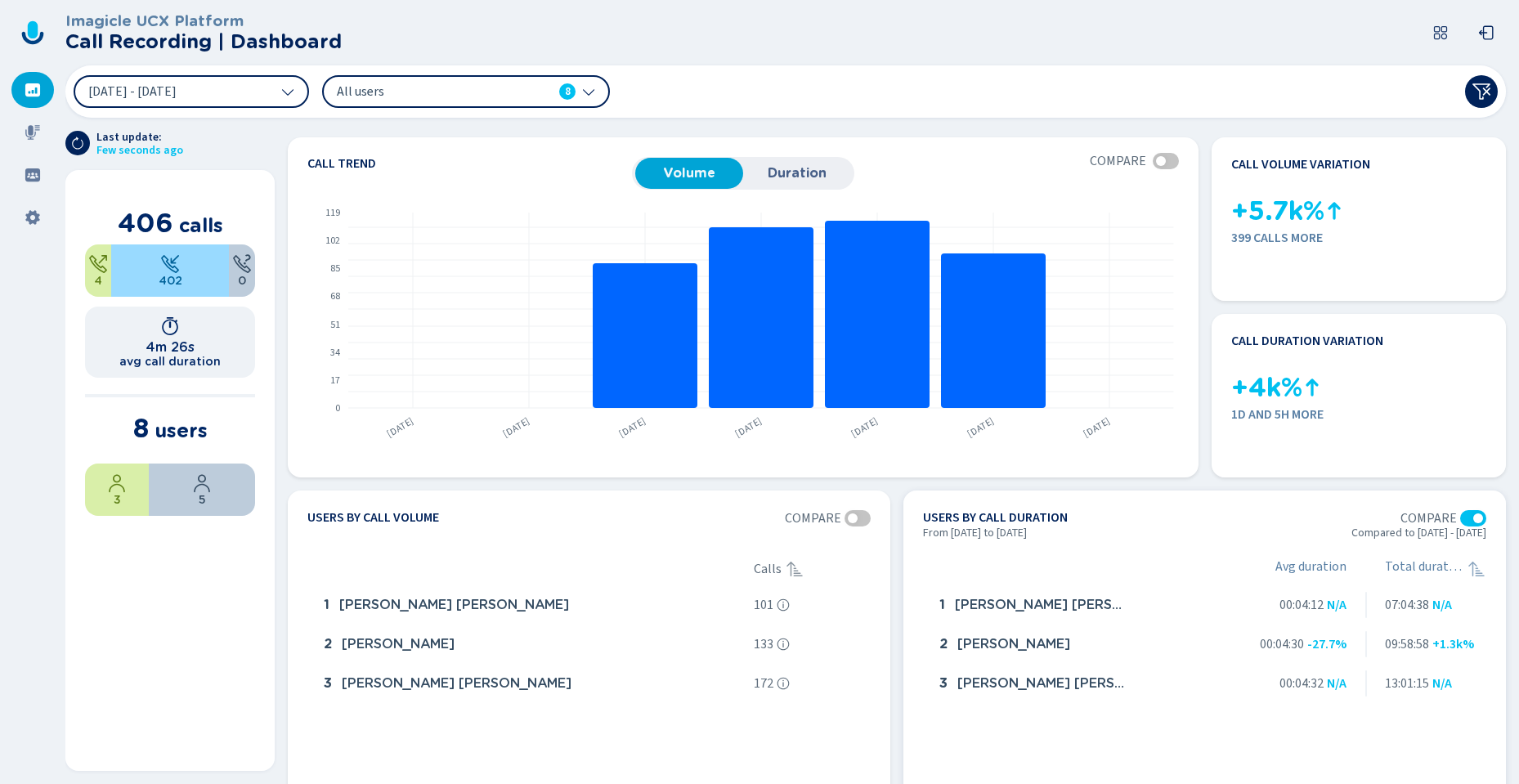
click at [1460, 520] on div at bounding box center [1473, 518] width 26 height 16
